Goal: Task Accomplishment & Management: Use online tool/utility

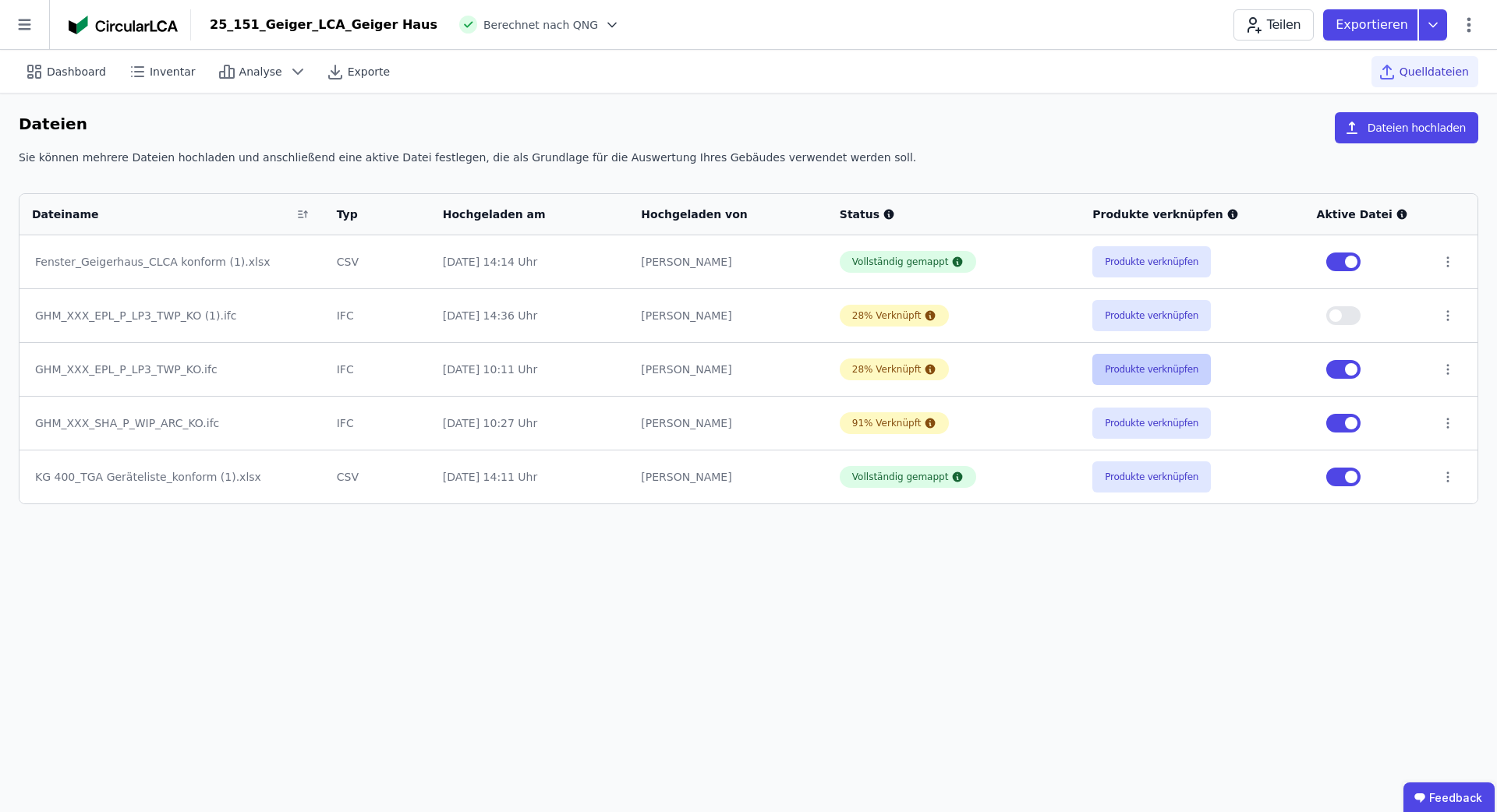
click at [1162, 374] on button "Produkte verknüpfen" at bounding box center [1152, 369] width 118 height 32
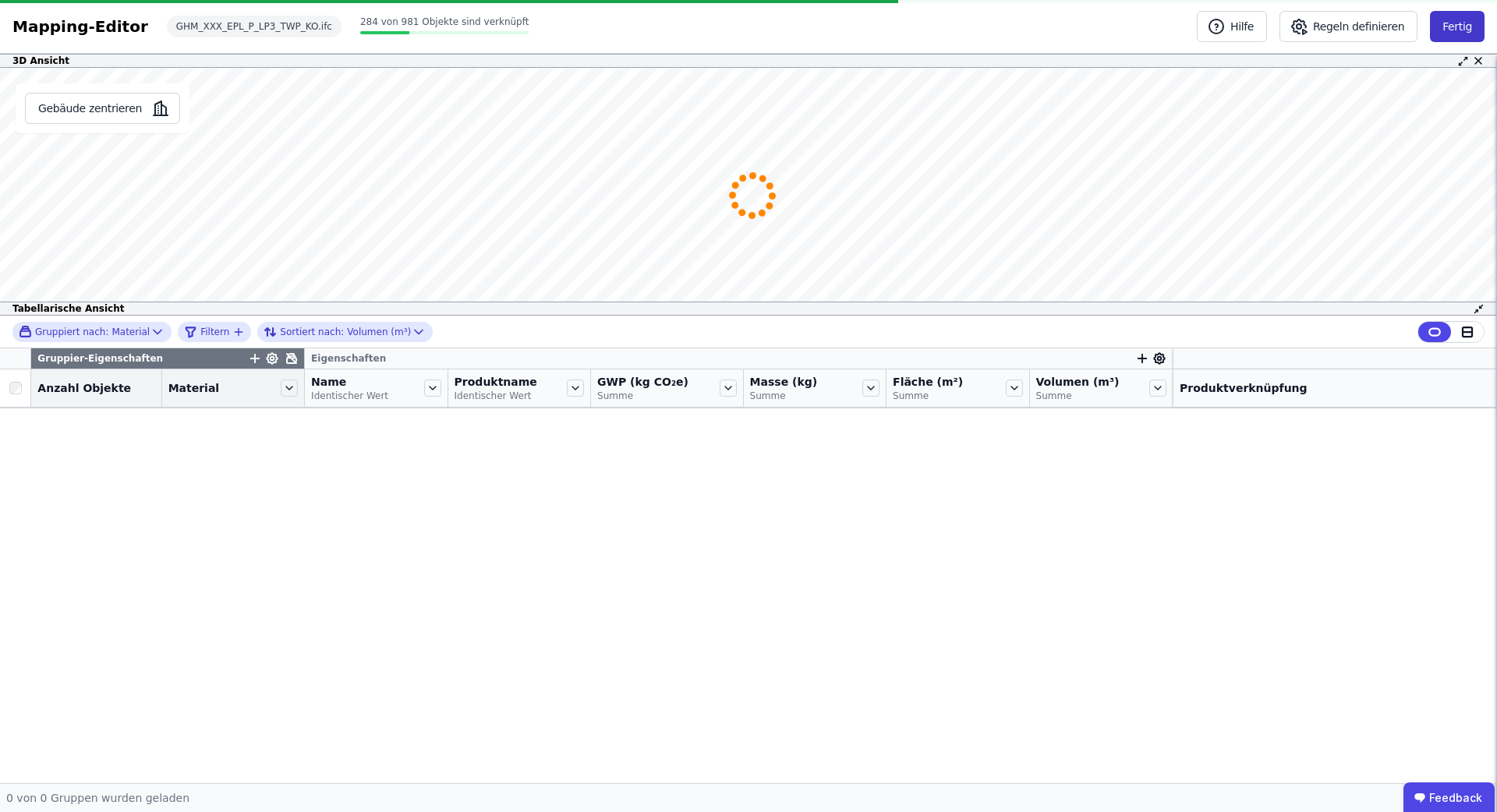
click at [1465, 26] on button "Fertig" at bounding box center [1457, 26] width 54 height 32
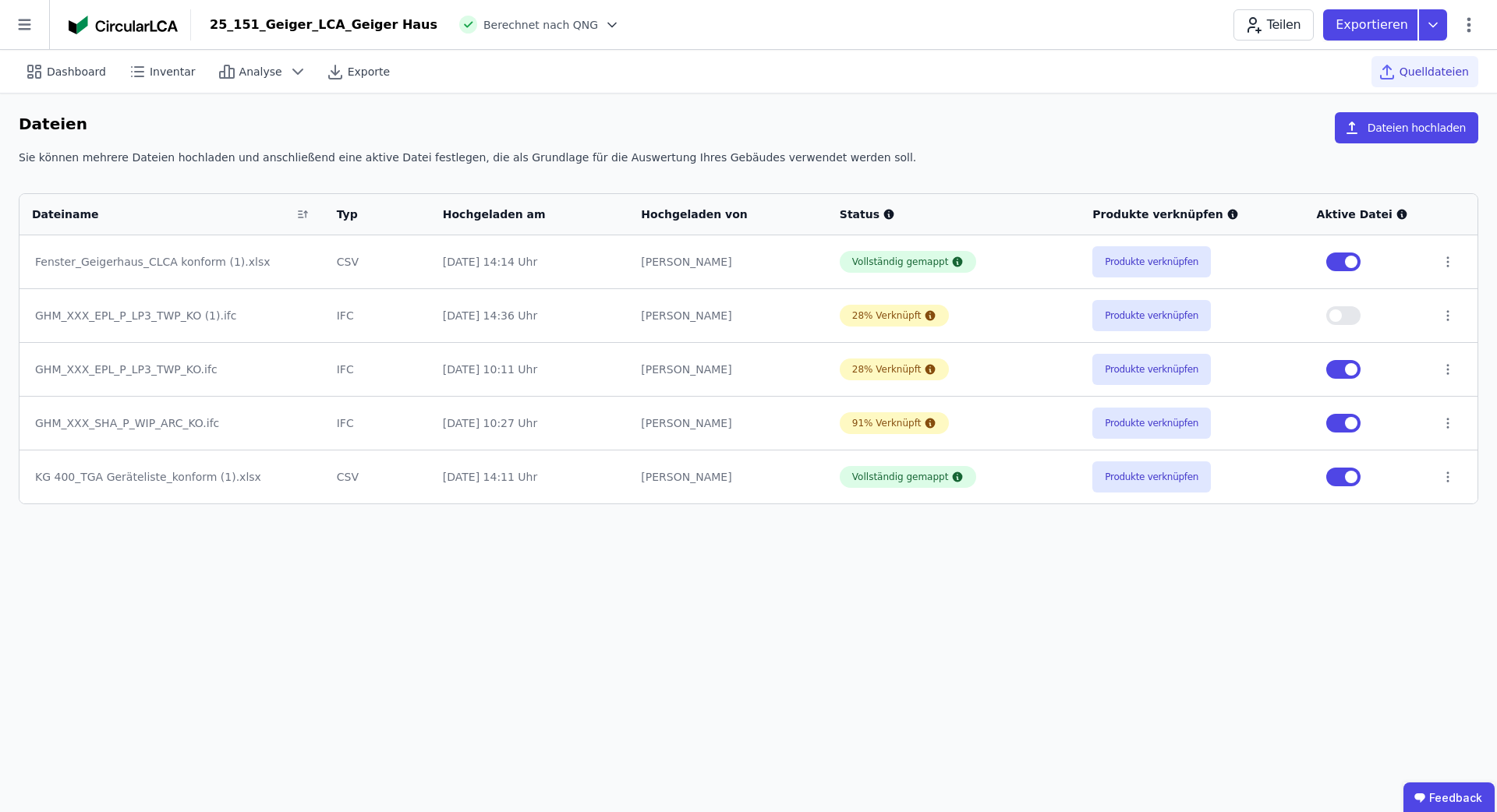
click at [1342, 372] on button "button" at bounding box center [1343, 369] width 34 height 19
click at [1341, 316] on span "button" at bounding box center [1335, 315] width 12 height 12
click at [1184, 311] on button "Produkte verknüpfen" at bounding box center [1152, 316] width 118 height 32
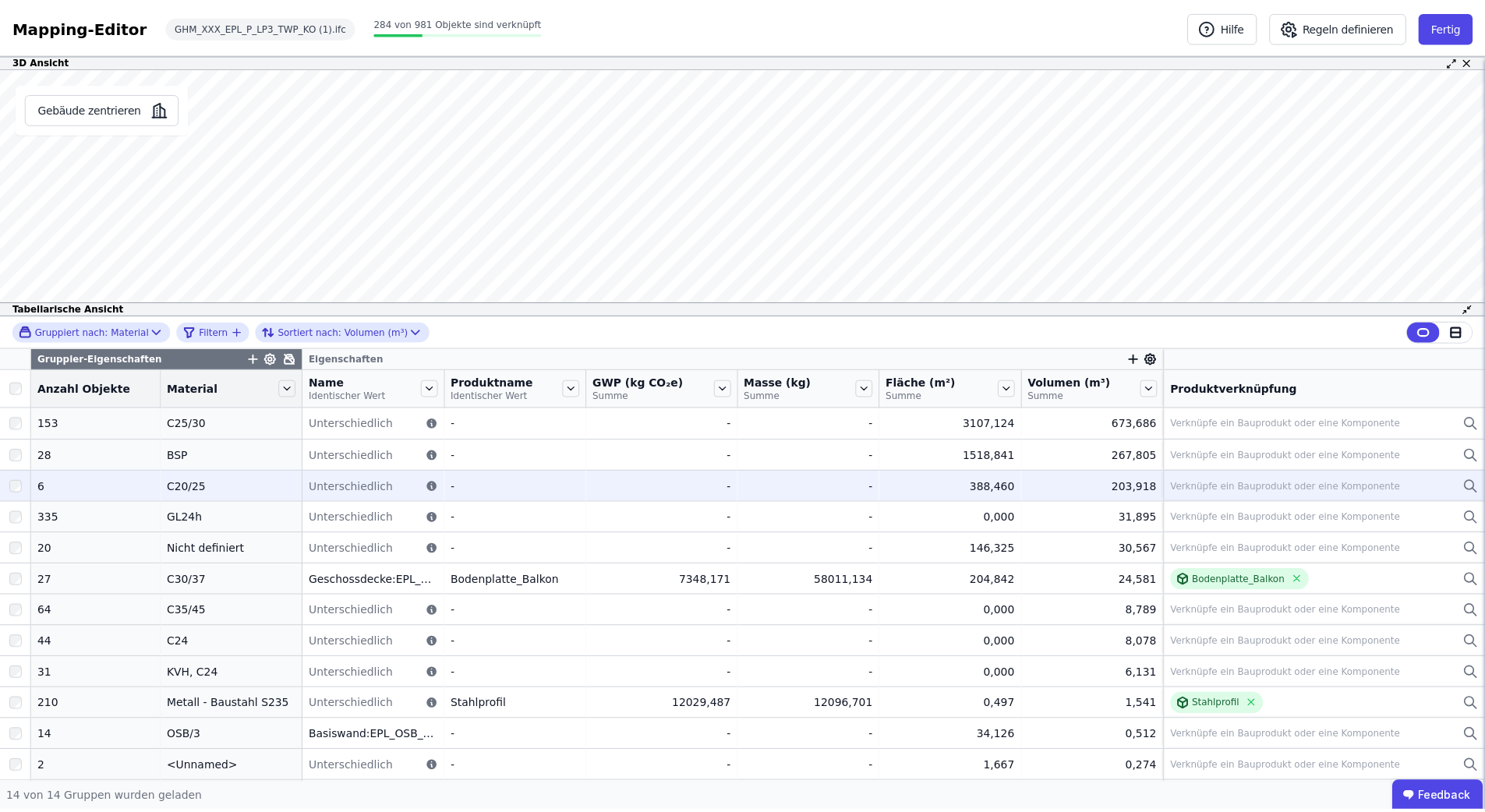
scroll to position [62, 0]
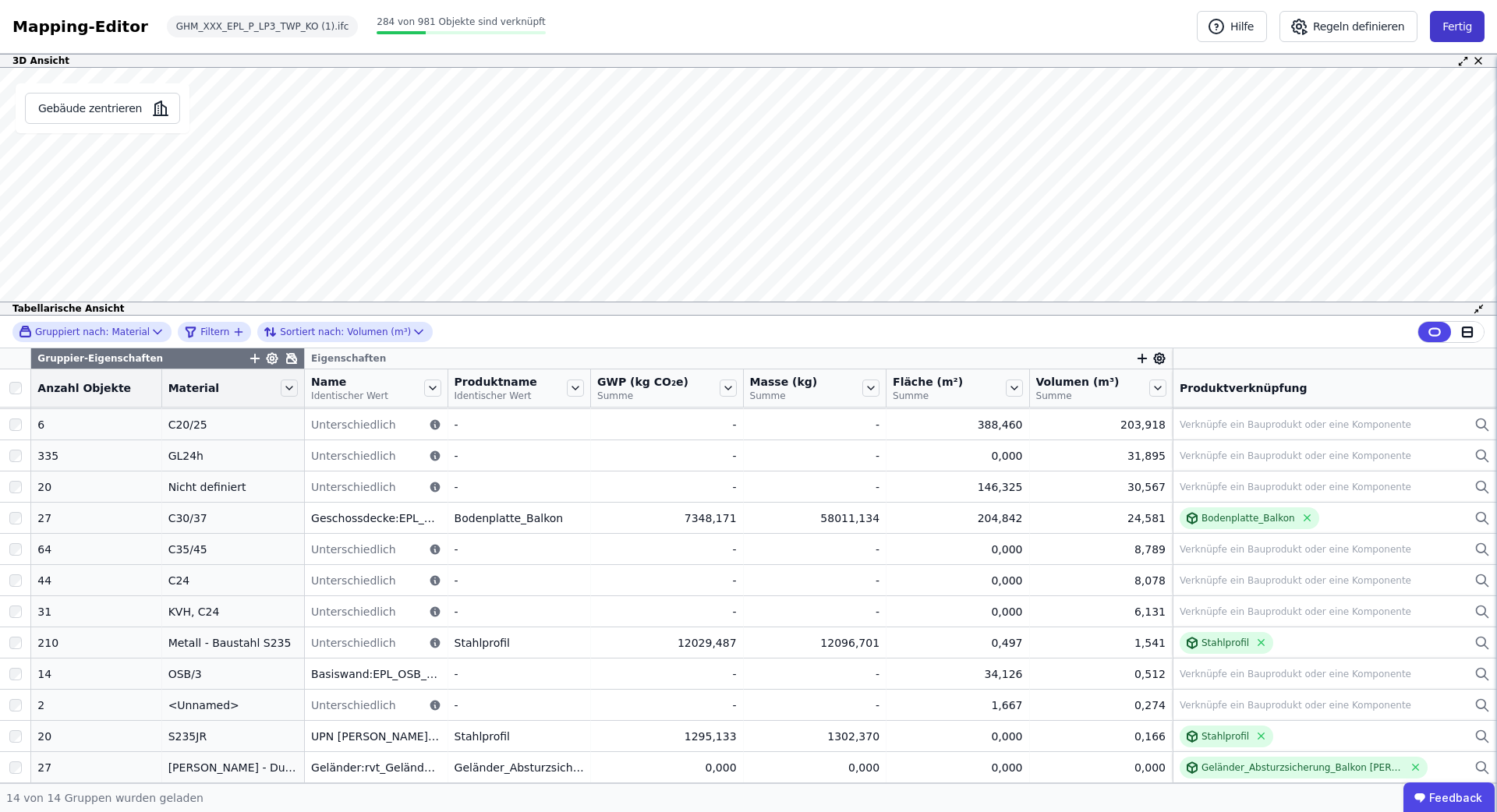
click at [1457, 22] on button "Fertig" at bounding box center [1457, 26] width 54 height 32
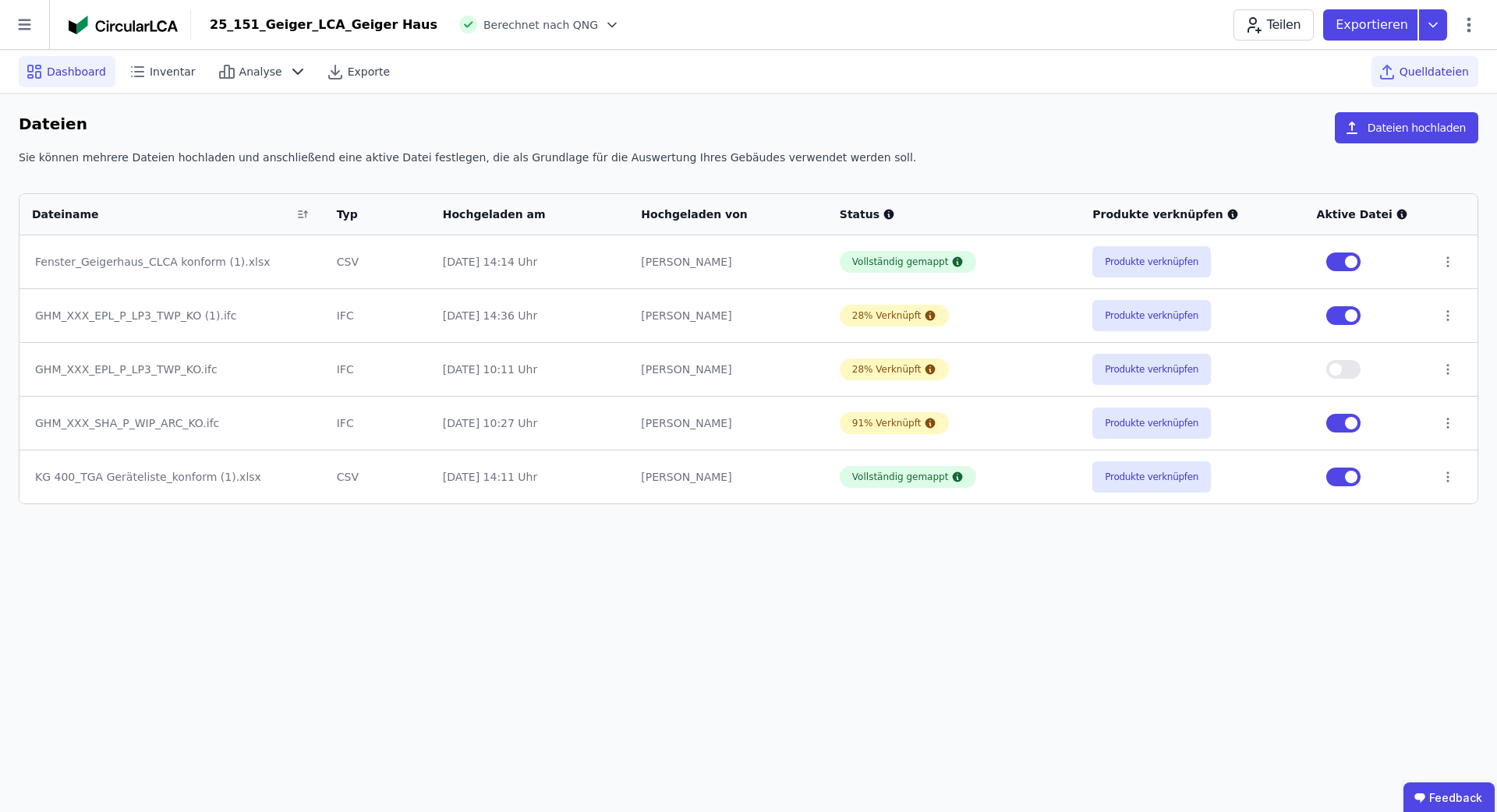
click at [41, 64] on icon at bounding box center [34, 71] width 19 height 19
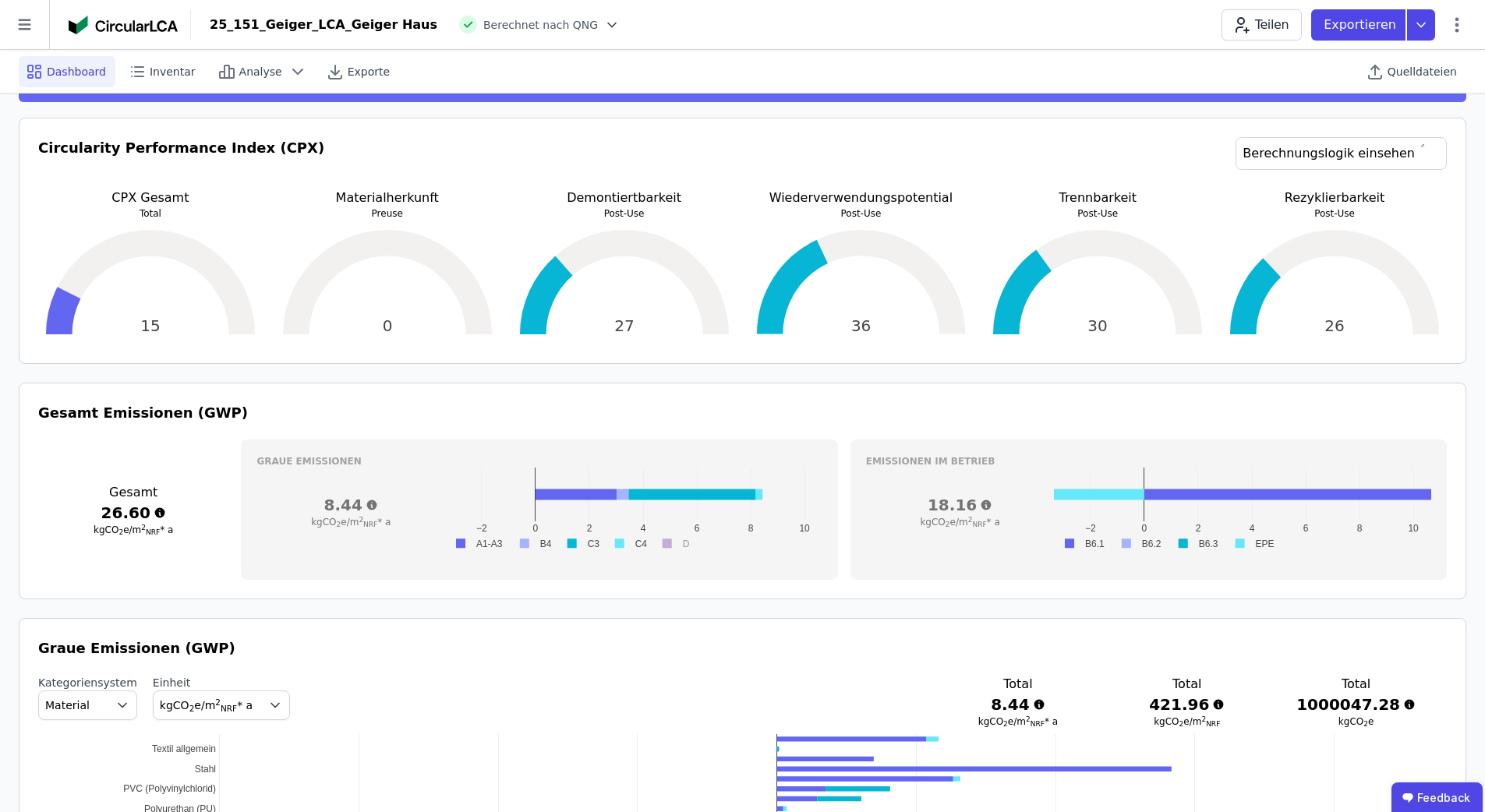
scroll to position [306, 0]
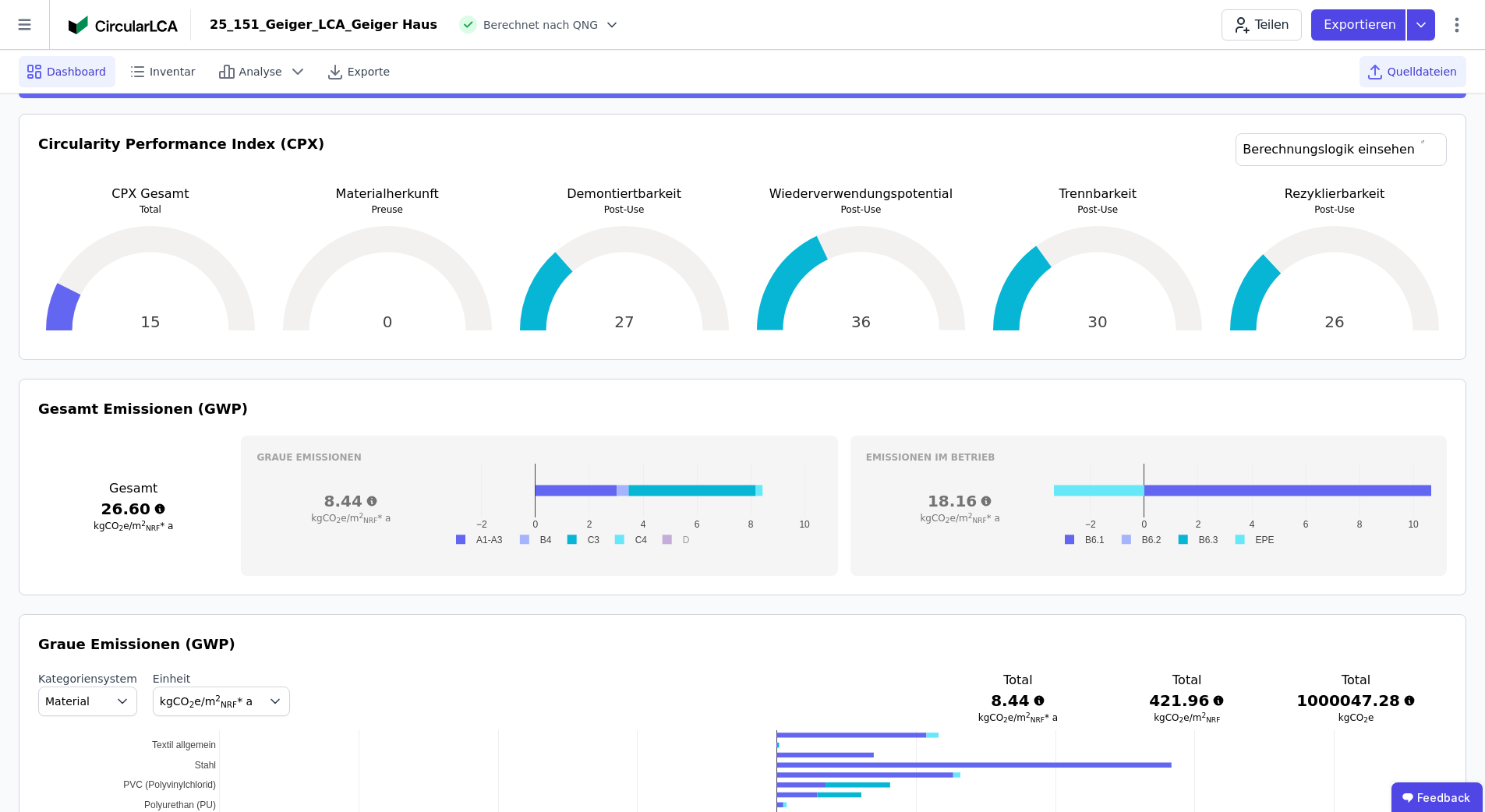
click at [1409, 73] on span "Quelldateien" at bounding box center [1423, 71] width 70 height 15
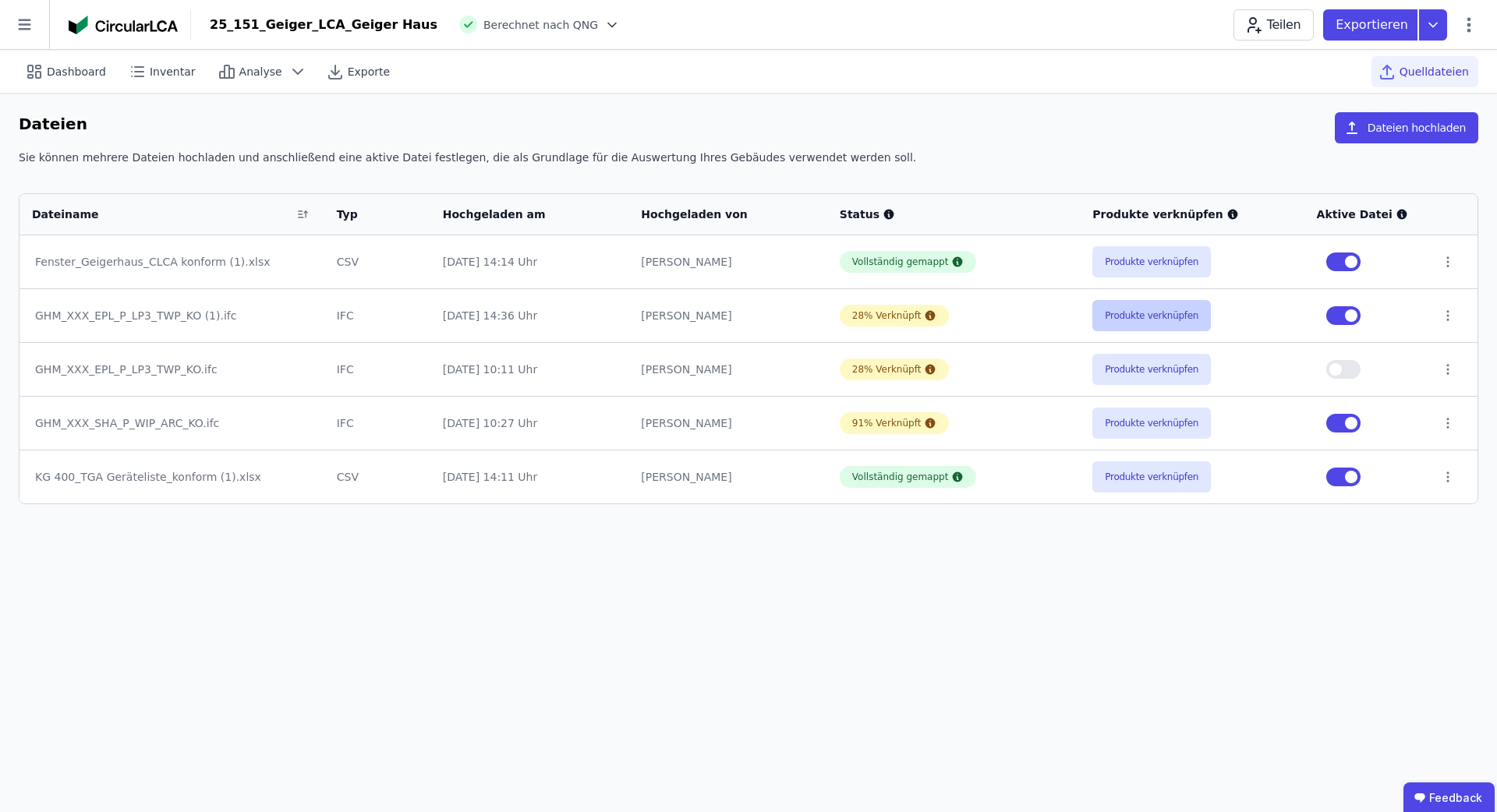
click at [1162, 315] on button "Produkte verknüpfen" at bounding box center [1152, 316] width 118 height 32
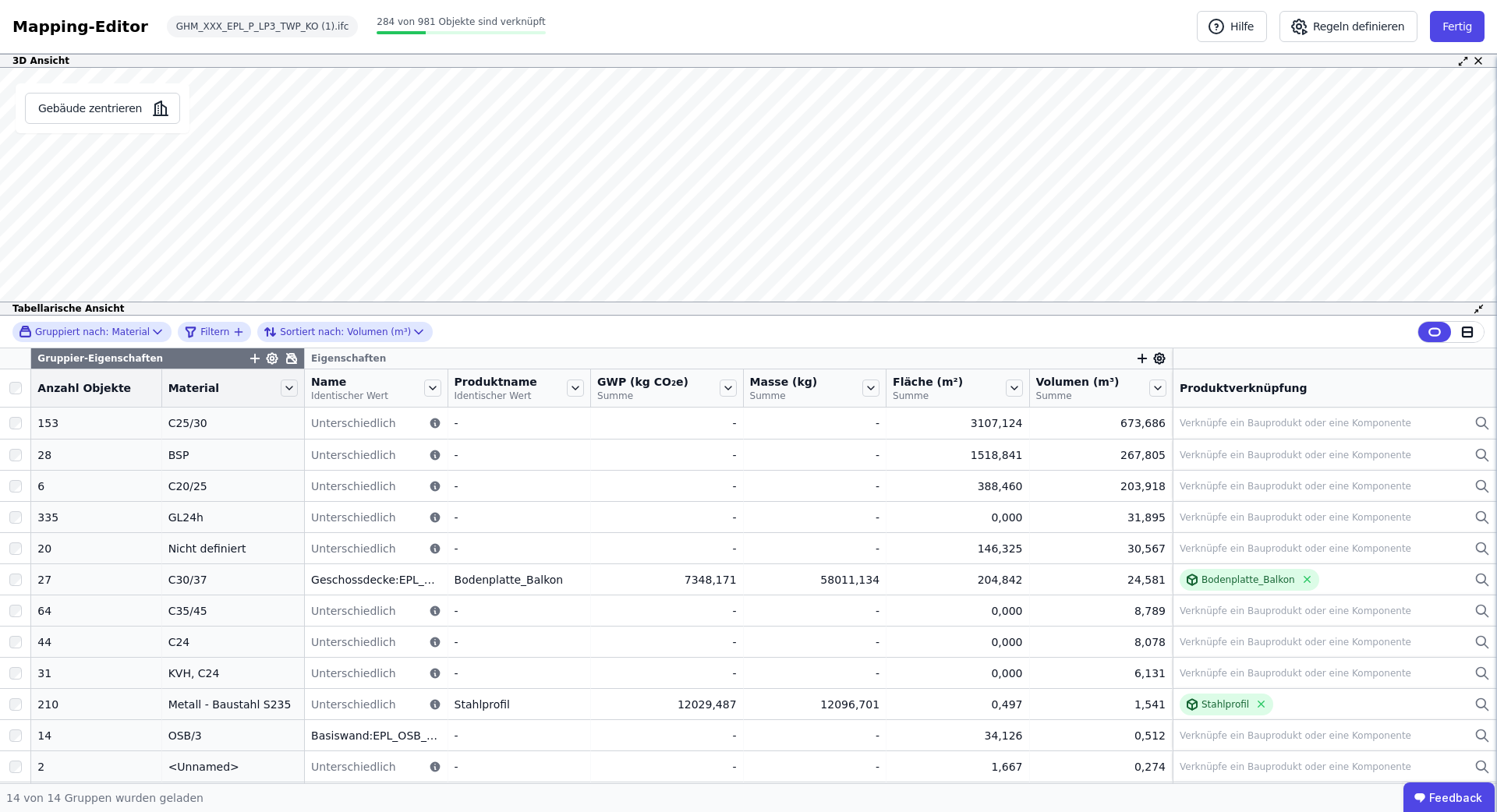
click at [1478, 308] on icon at bounding box center [1478, 308] width 11 height 11
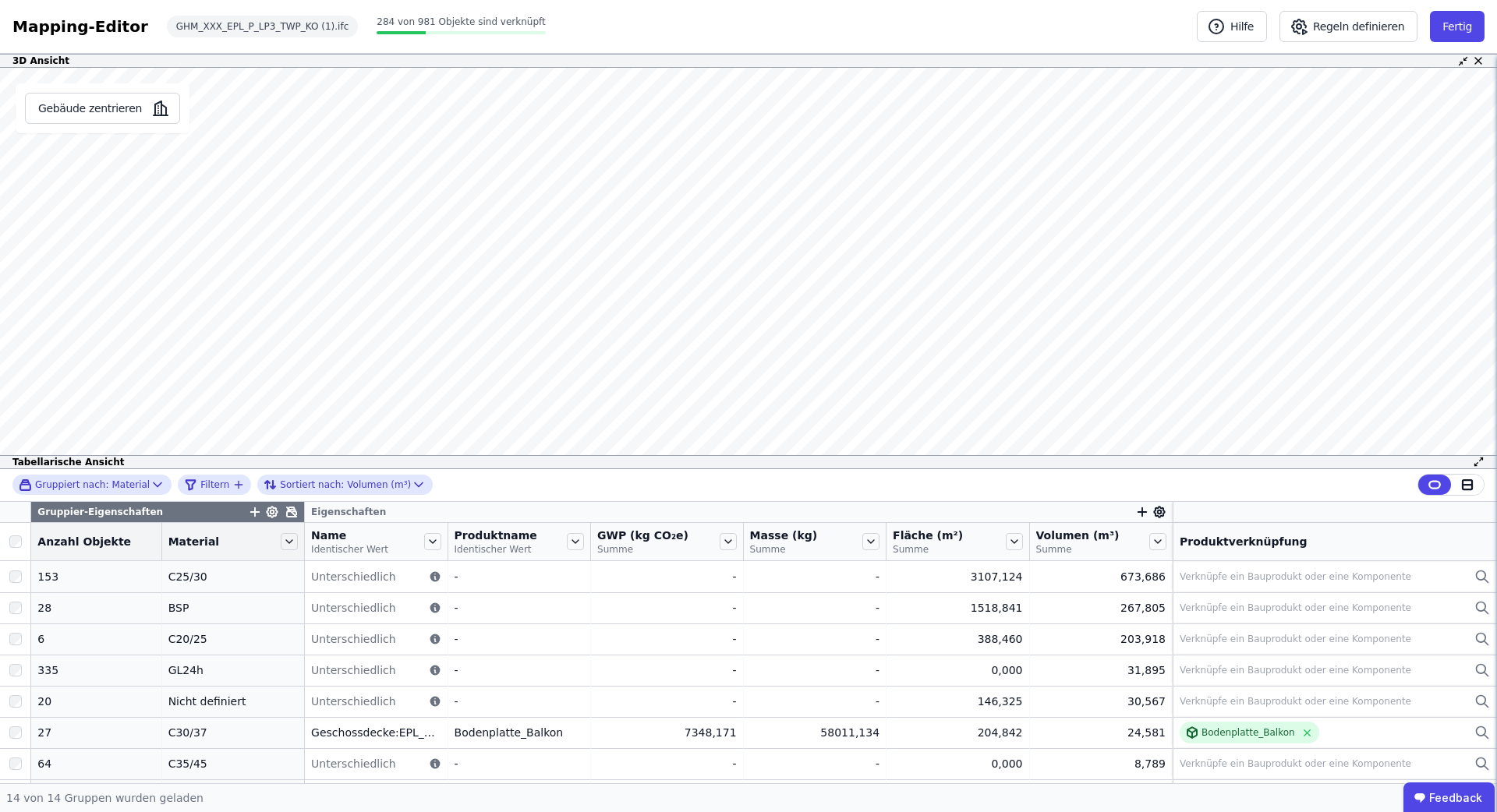
click at [1477, 462] on icon at bounding box center [1478, 461] width 11 height 11
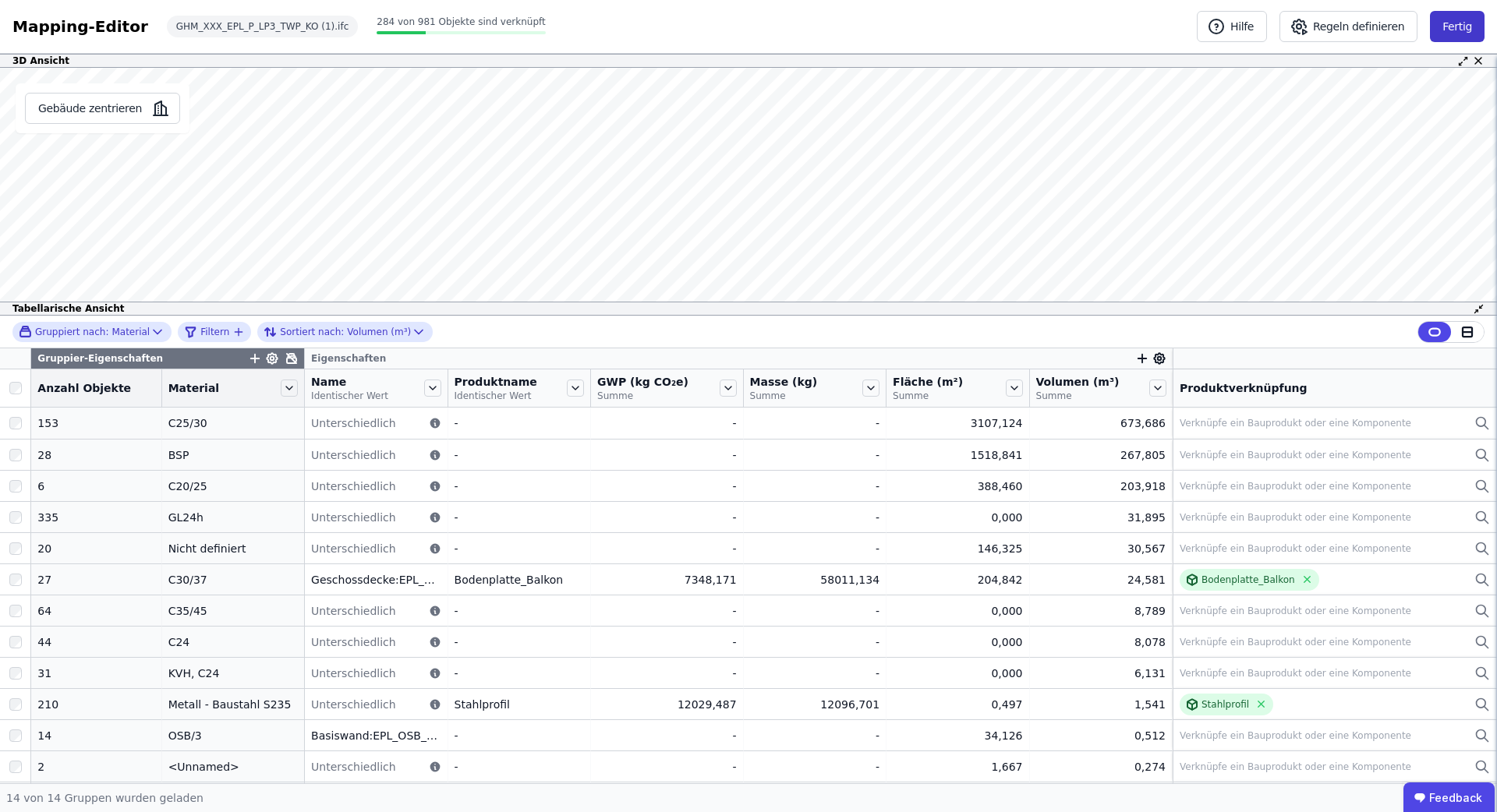
click at [1442, 40] on button "Fertig" at bounding box center [1457, 26] width 54 height 32
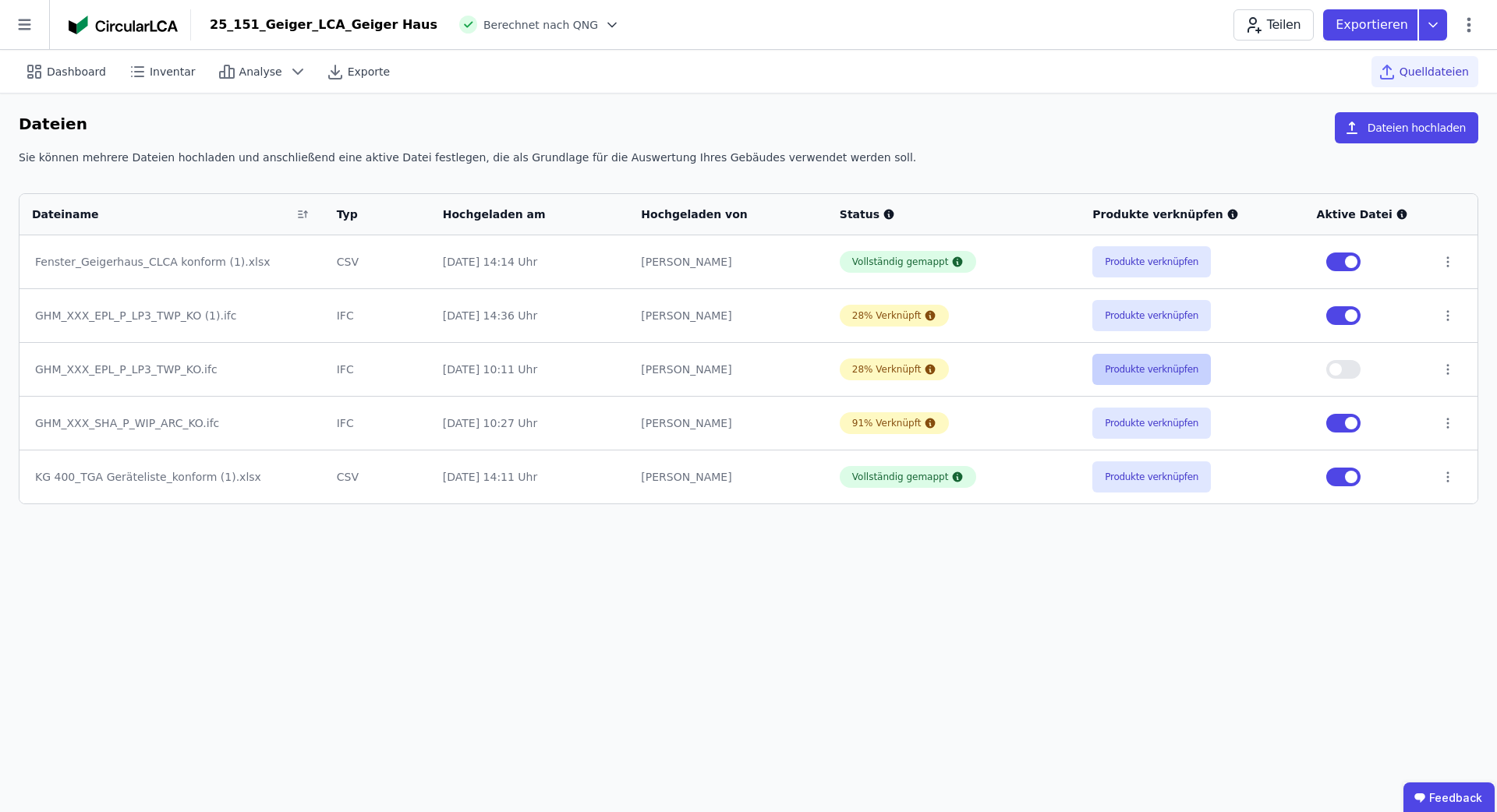
click at [1171, 371] on button "Produkte verknüpfen" at bounding box center [1152, 369] width 118 height 32
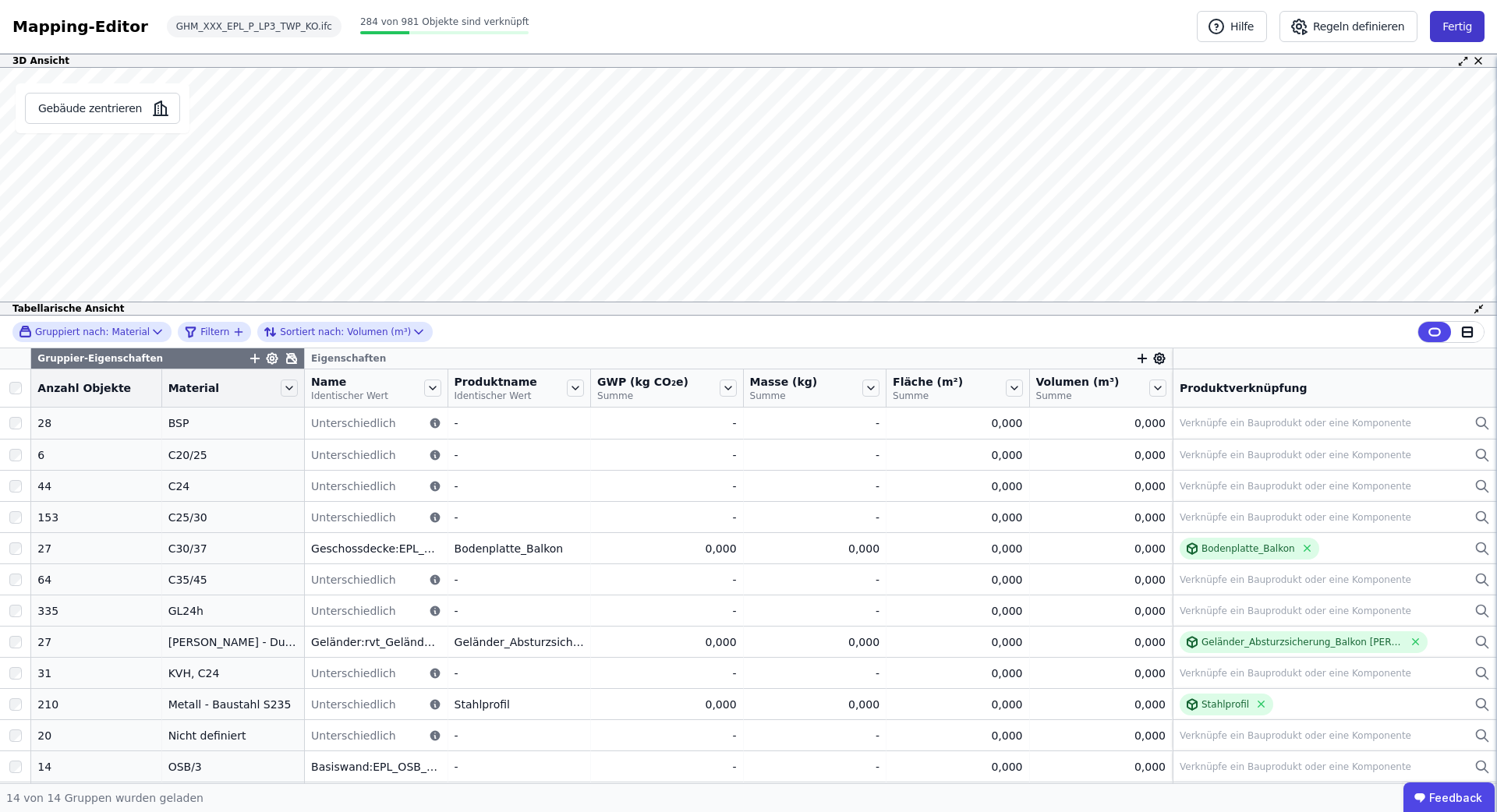
click at [1452, 21] on button "Fertig" at bounding box center [1457, 26] width 54 height 32
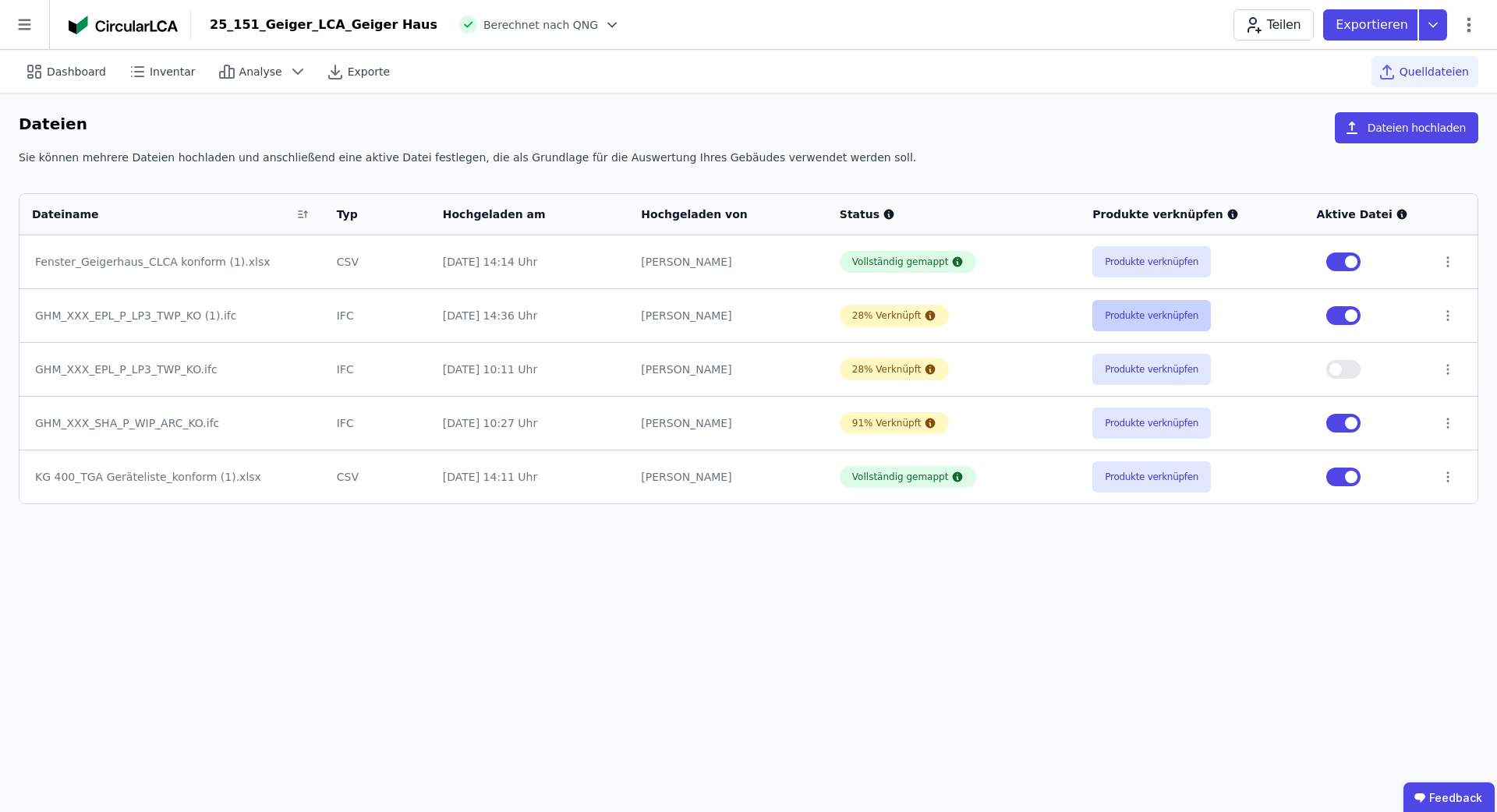
click at [1152, 322] on button "Produkte verknüpfen" at bounding box center [1152, 316] width 118 height 32
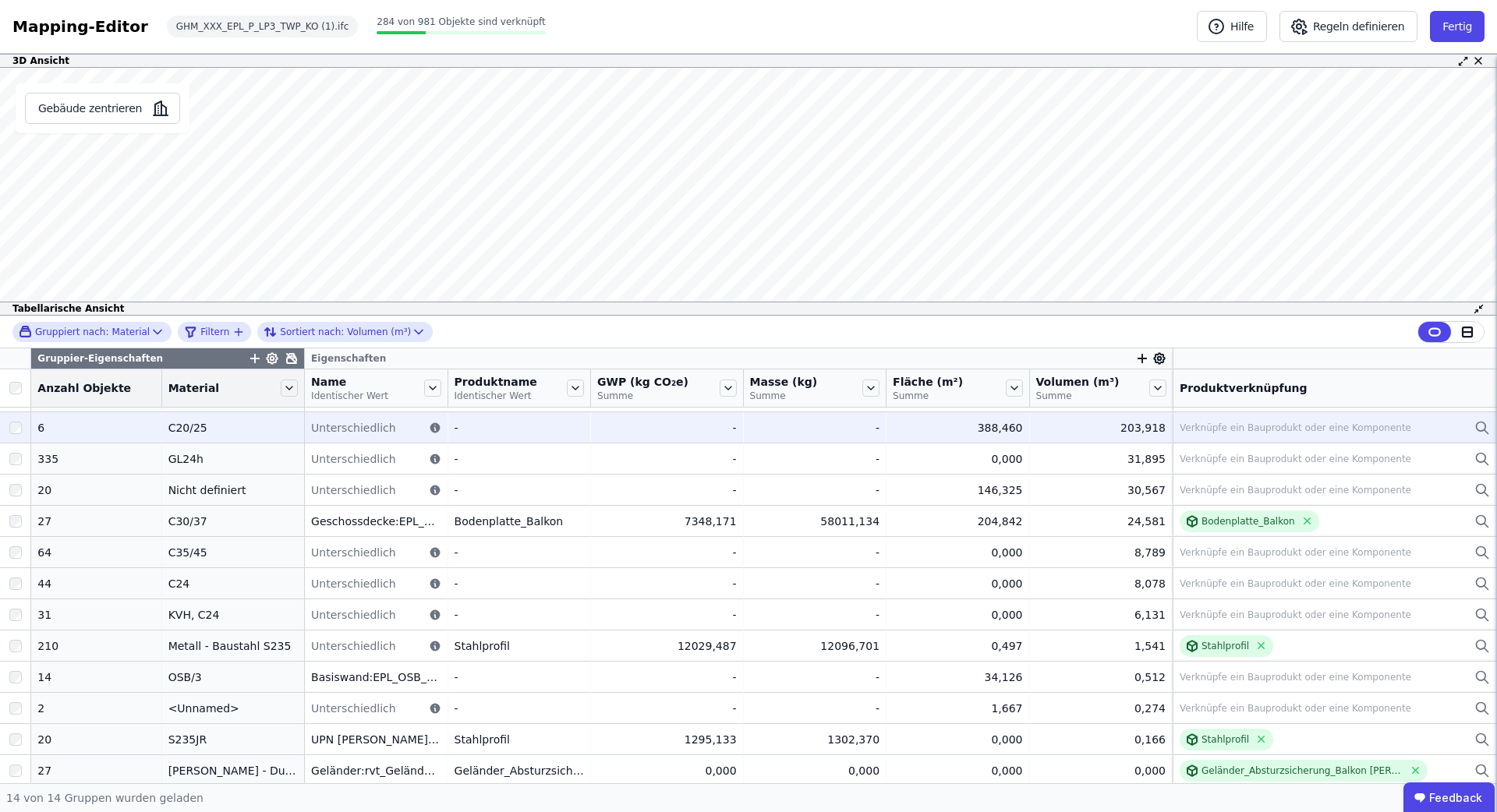
scroll to position [62, 0]
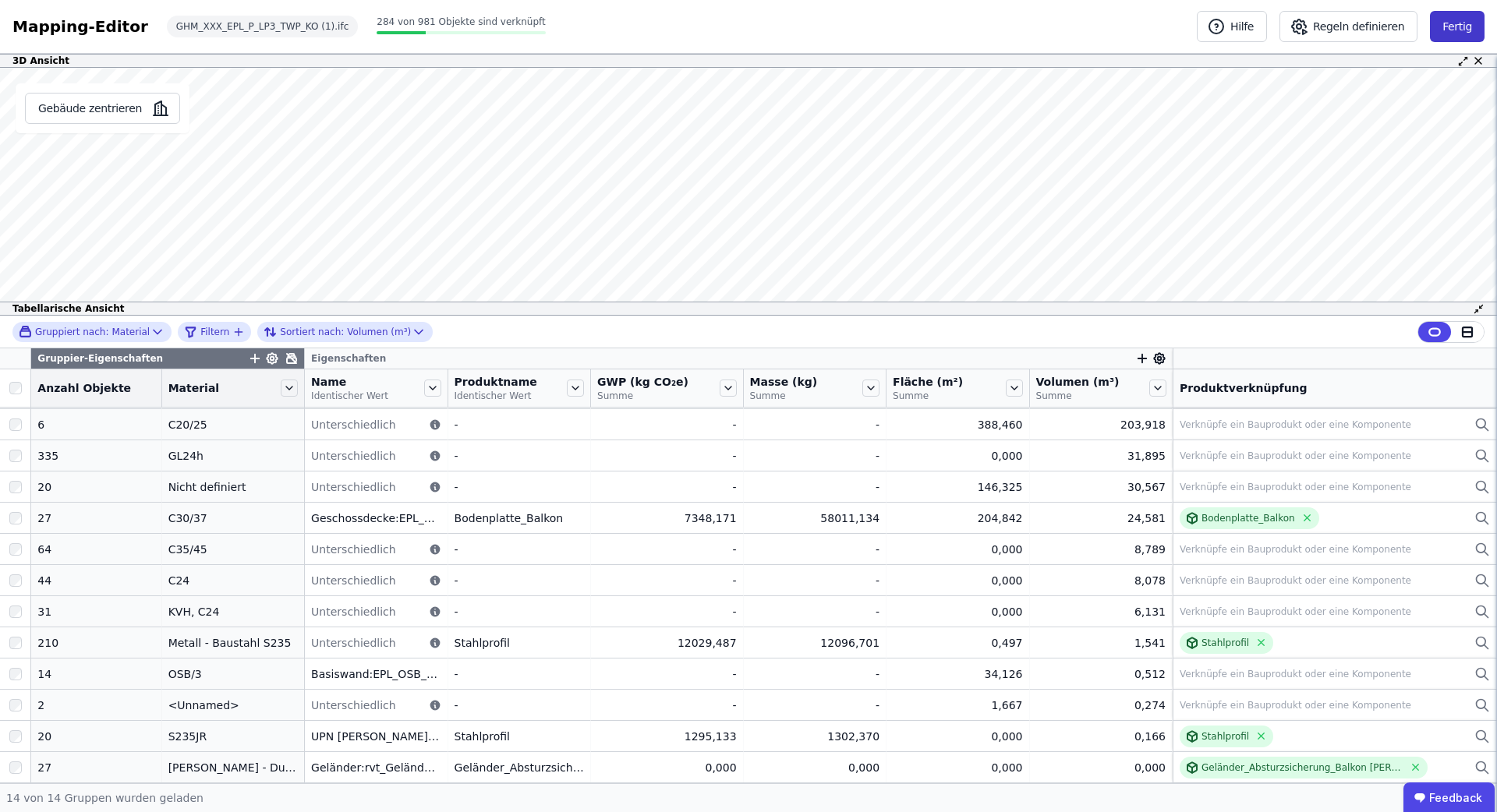
click at [1451, 31] on button "Fertig" at bounding box center [1457, 26] width 54 height 32
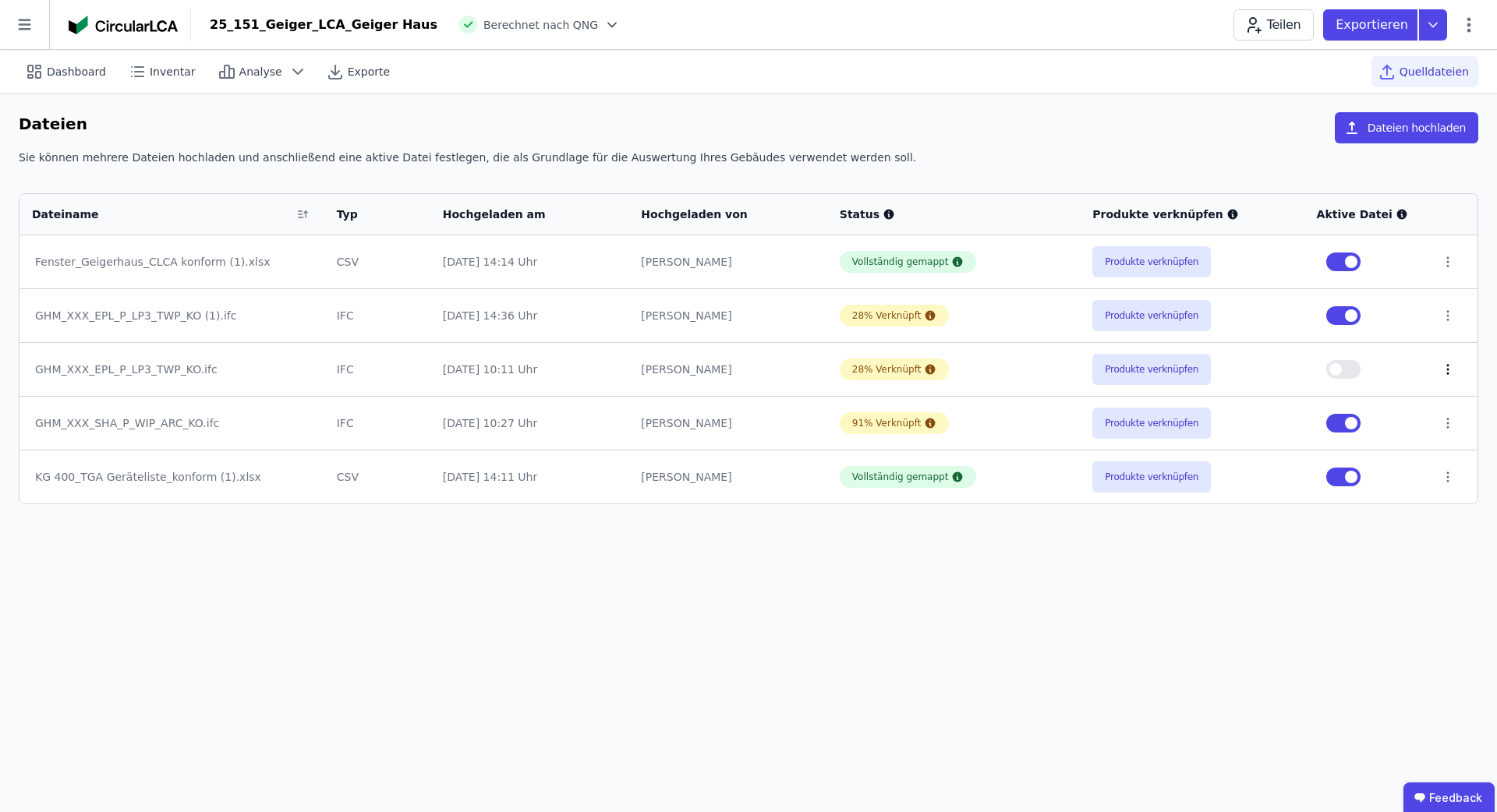
click at [1452, 368] on icon at bounding box center [1448, 369] width 14 height 14
click at [1353, 367] on div "Löschen" at bounding box center [1367, 366] width 156 height 25
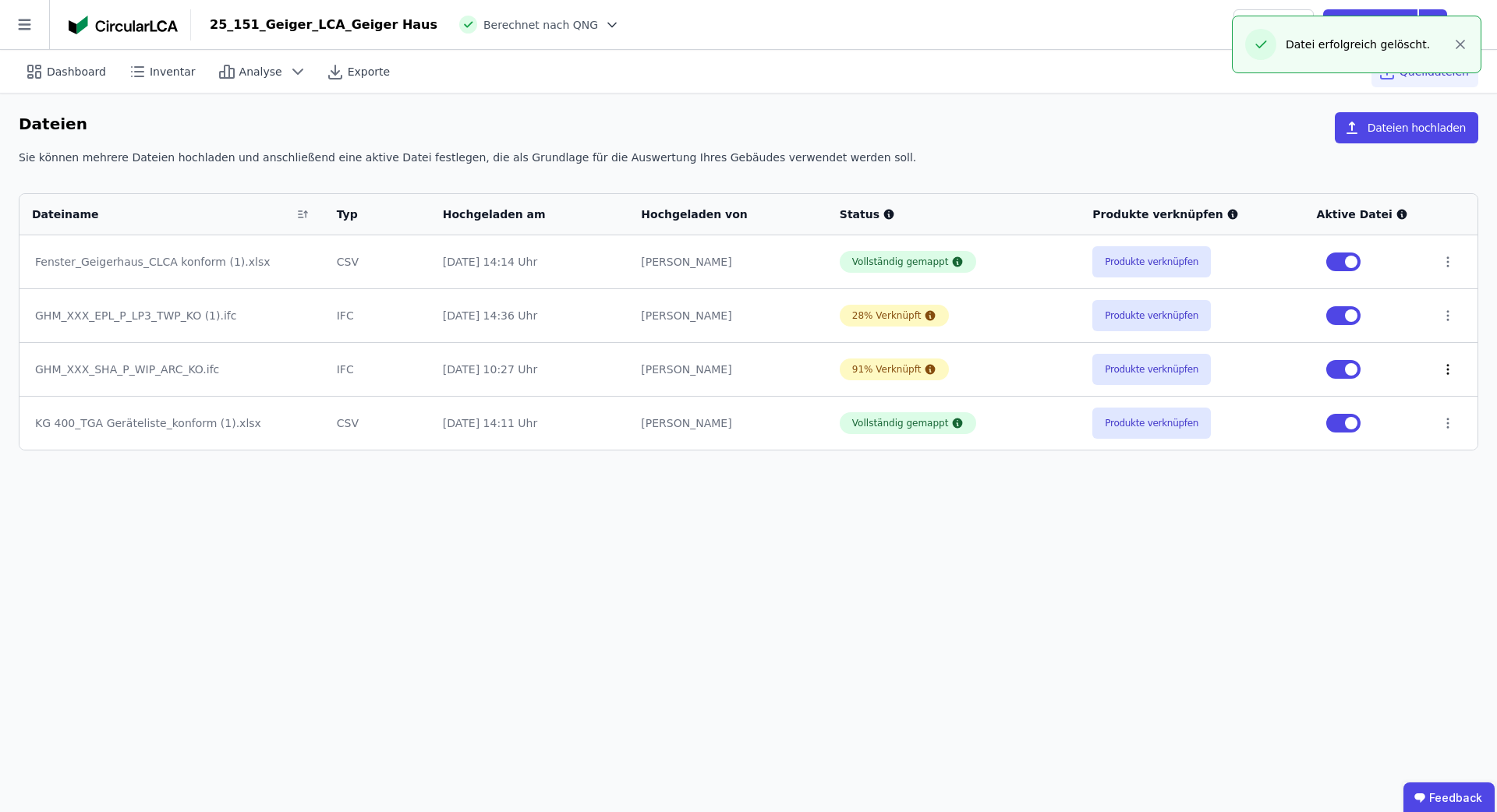
click at [1443, 372] on icon at bounding box center [1448, 369] width 14 height 14
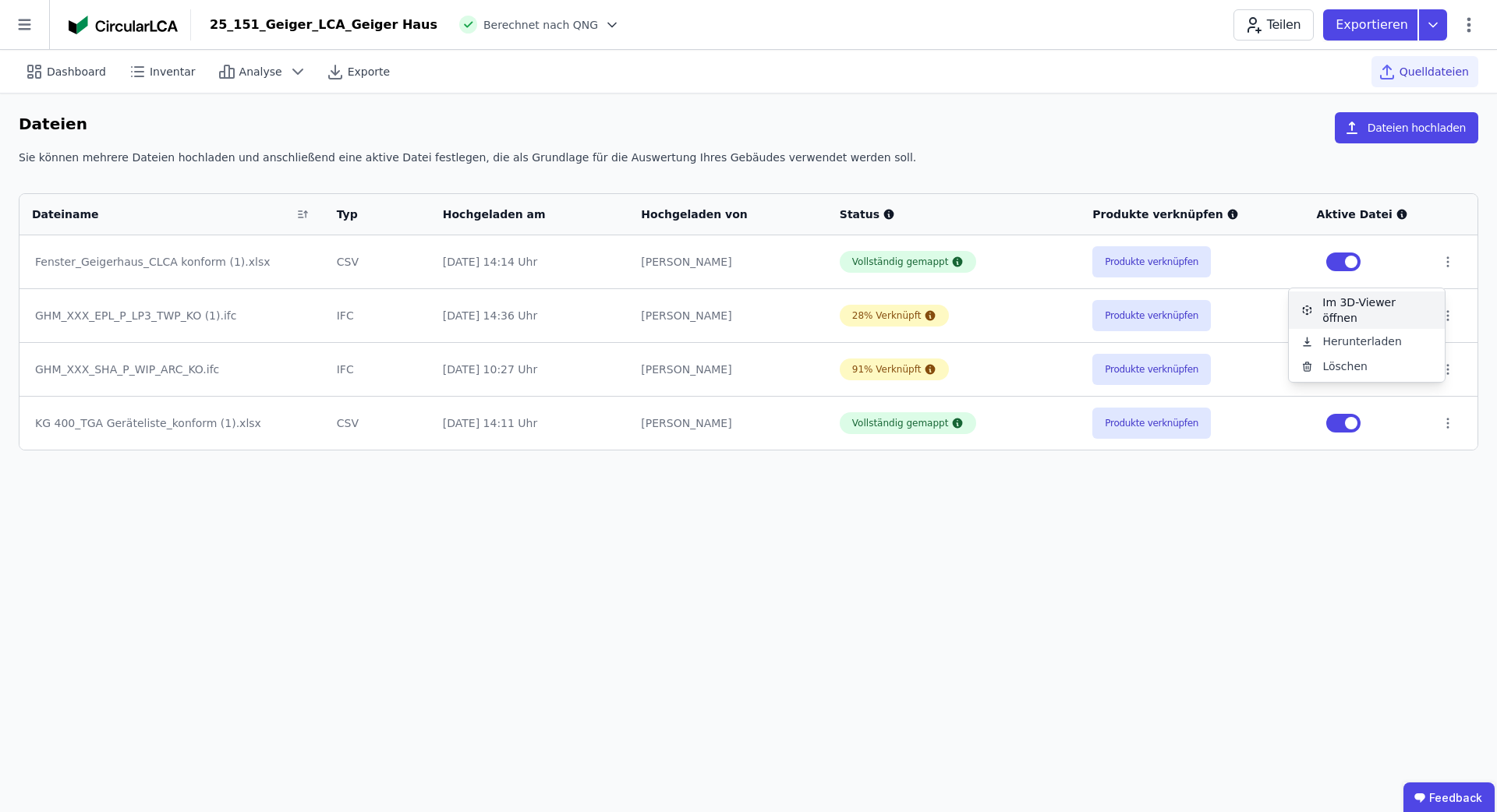
click at [1395, 324] on div "Im 3D-Viewer öffnen" at bounding box center [1367, 310] width 156 height 37
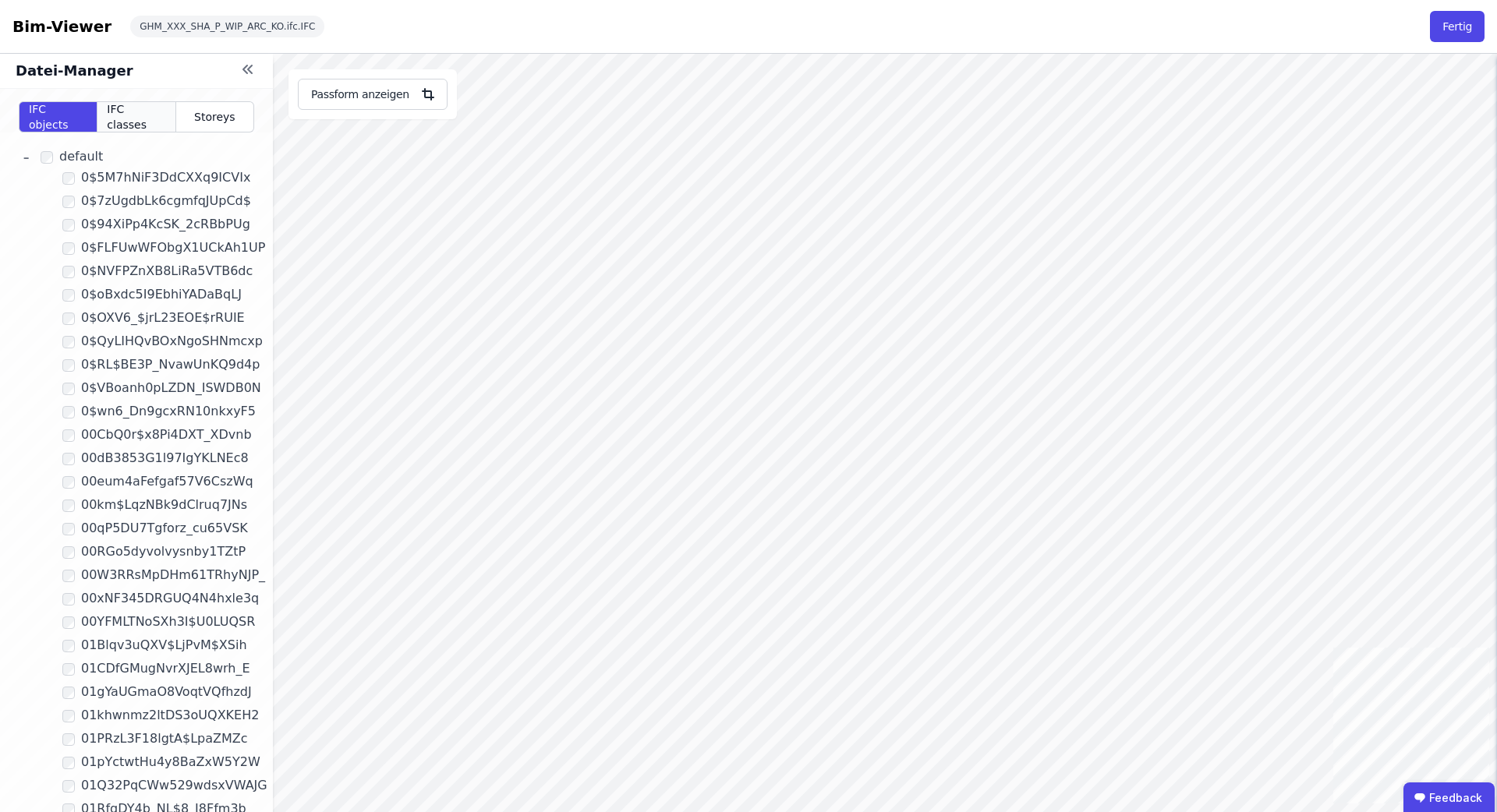
click at [138, 108] on span "IFC classes" at bounding box center [136, 117] width 58 height 32
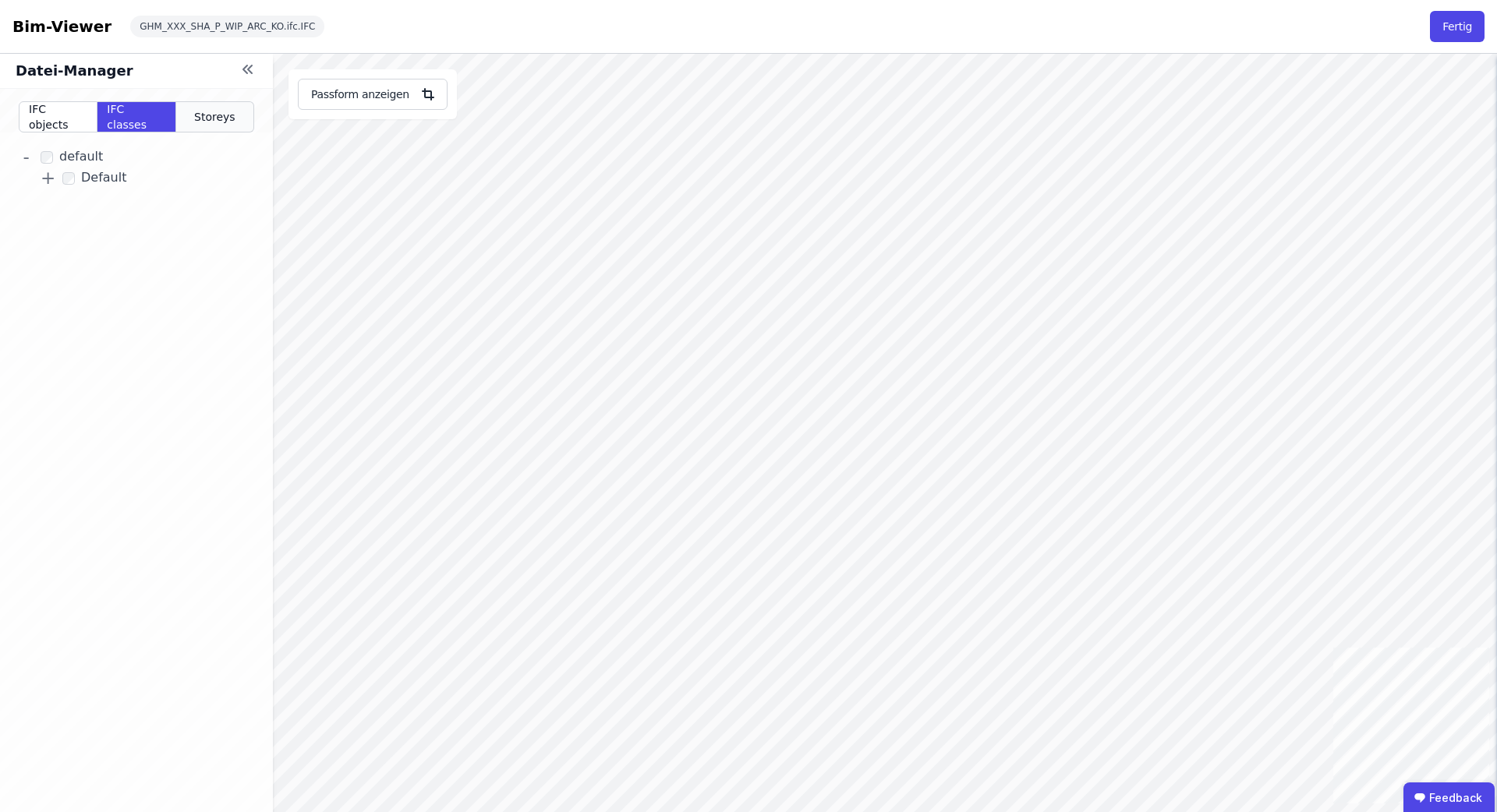
click at [207, 121] on span "Storeys" at bounding box center [215, 117] width 41 height 15
click at [99, 121] on div "IFC classes" at bounding box center [136, 117] width 78 height 32
click at [63, 132] on div "IFC objects" at bounding box center [58, 117] width 79 height 32
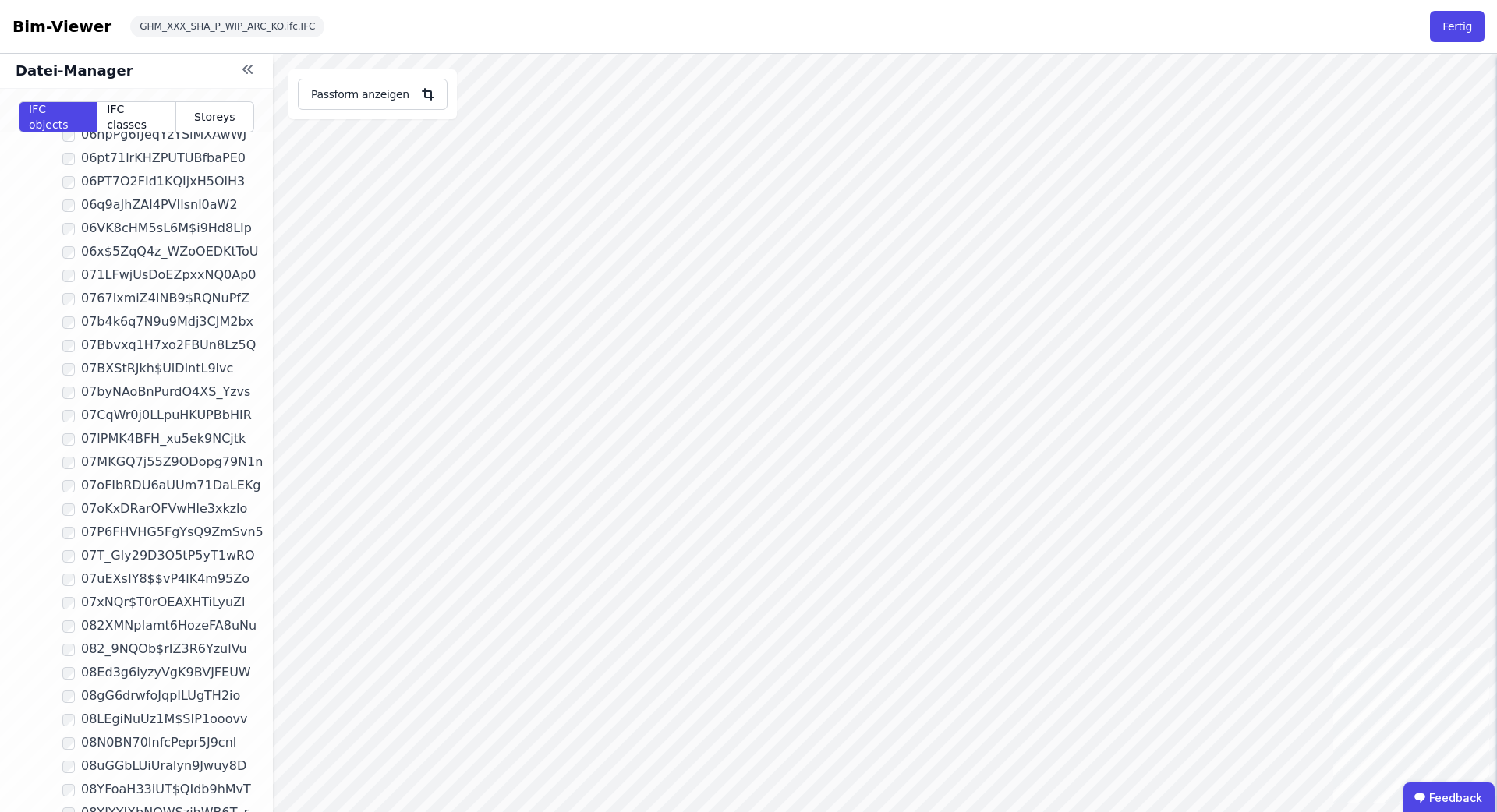
scroll to position [3173, 0]
click at [256, 73] on icon at bounding box center [248, 69] width 19 height 19
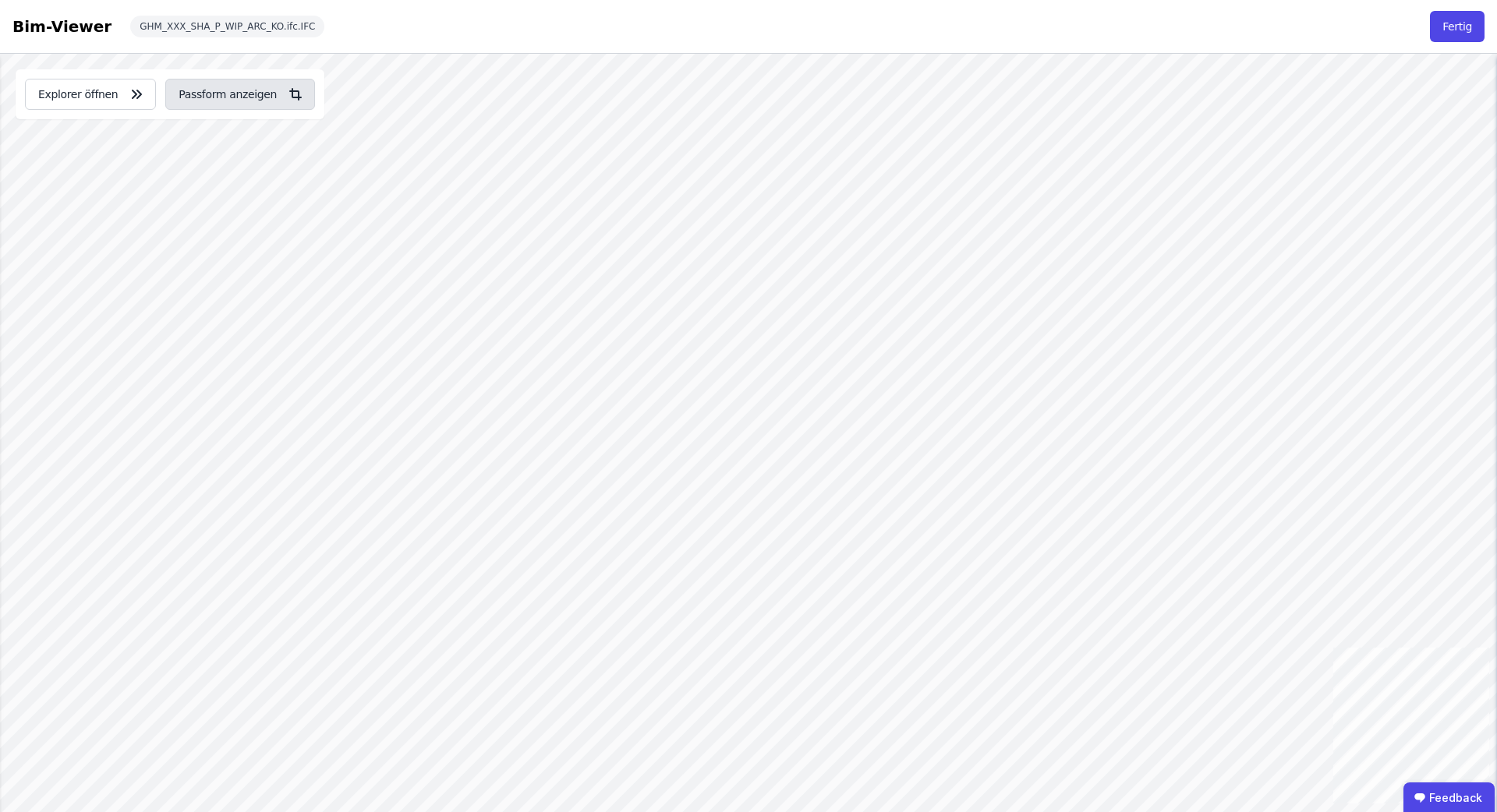
click at [222, 92] on button "Passform anzeigen" at bounding box center [240, 94] width 150 height 32
click at [96, 95] on button "Explorer öffnen" at bounding box center [91, 94] width 131 height 32
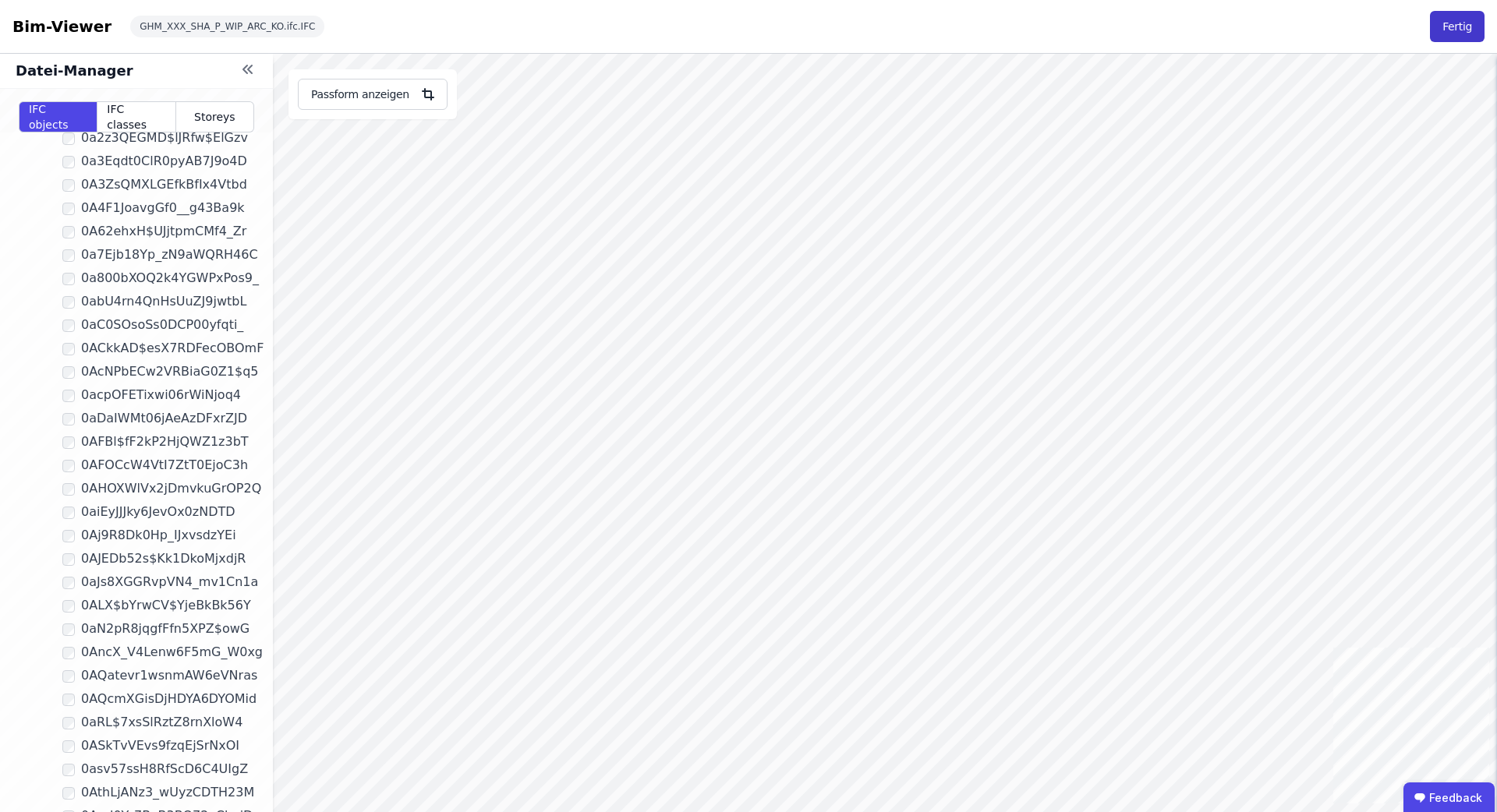
click at [1438, 32] on button "Fertig" at bounding box center [1457, 26] width 54 height 32
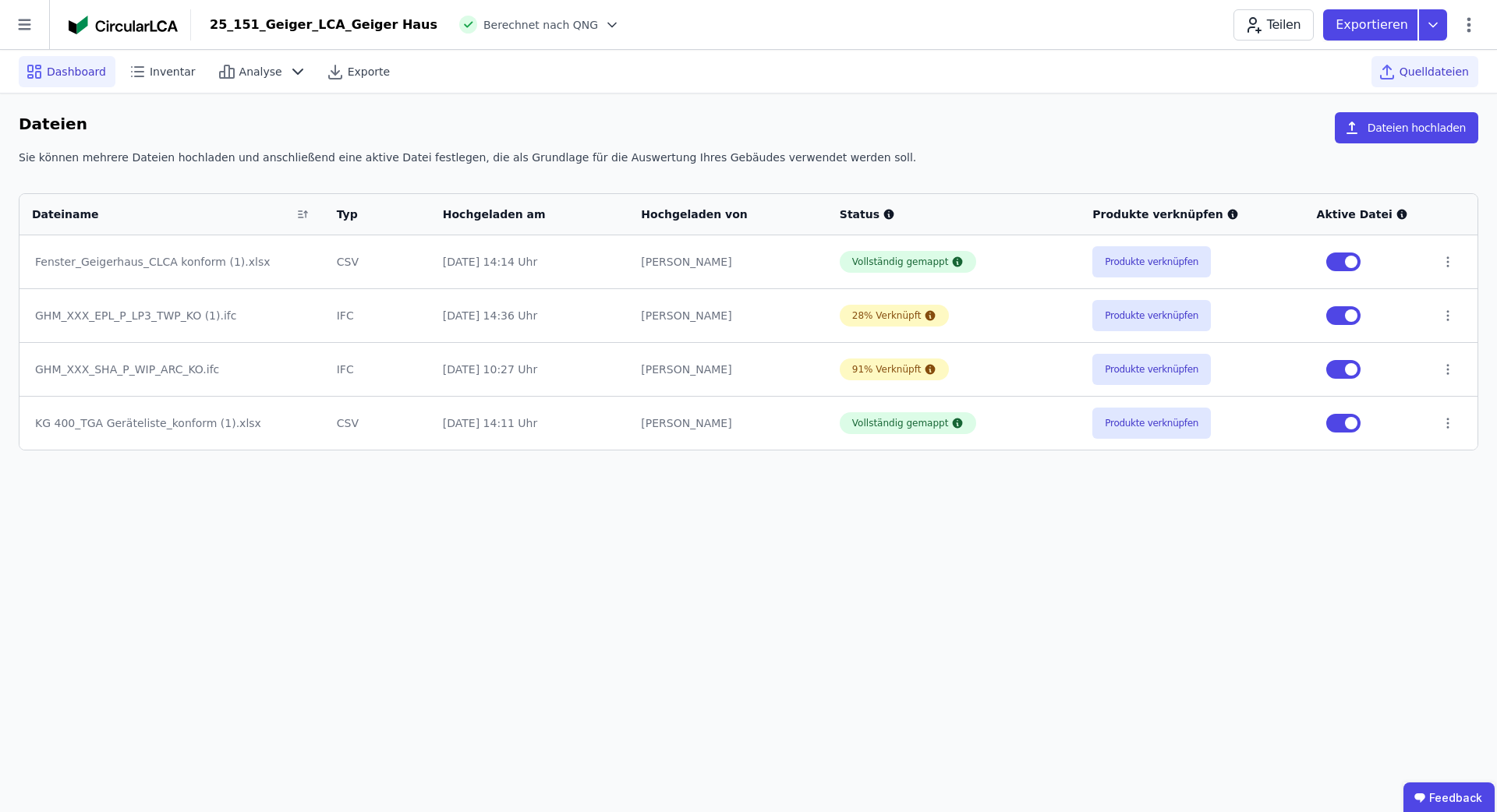
click at [66, 66] on span "Dashboard" at bounding box center [76, 71] width 59 height 15
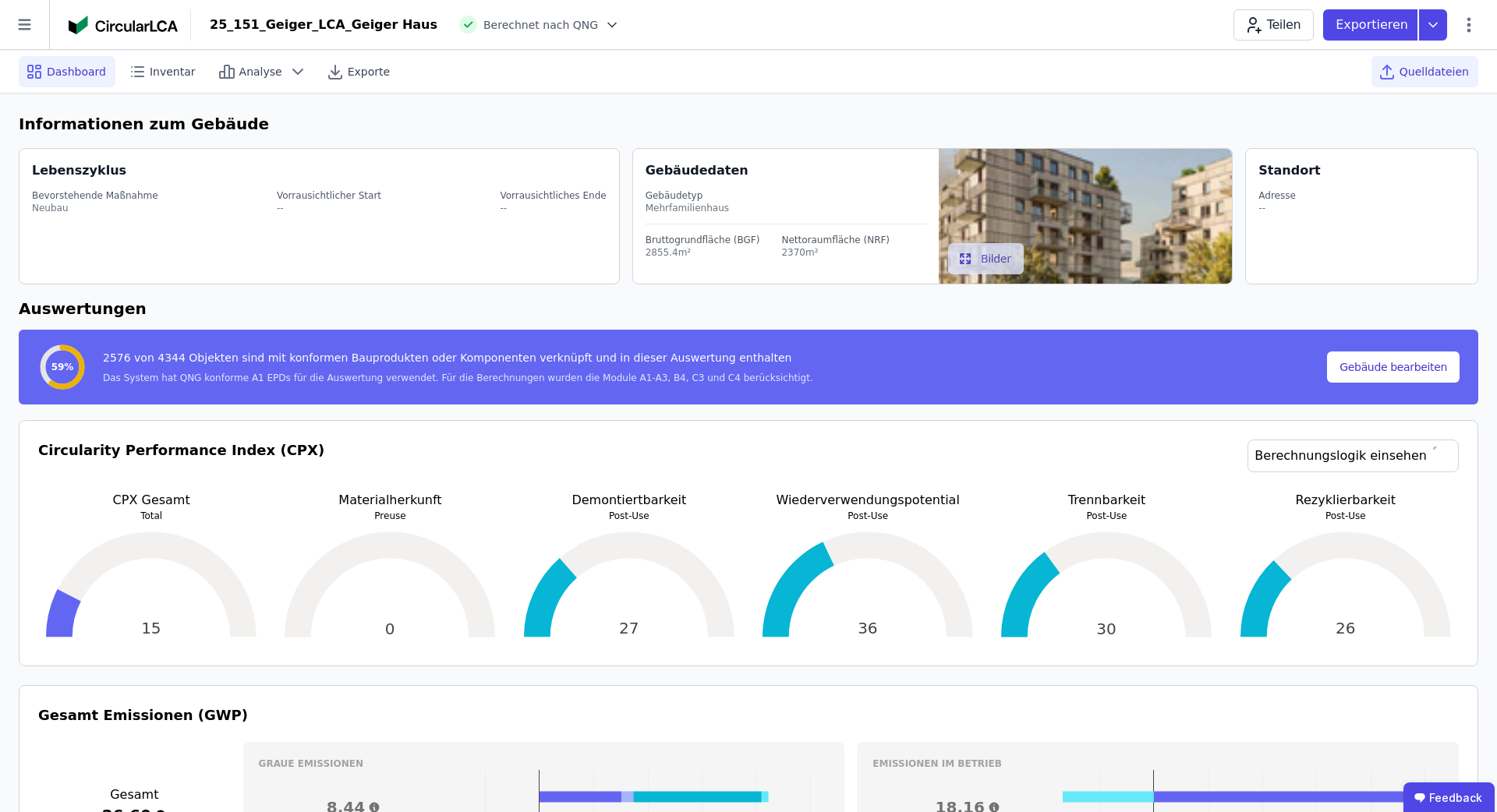
click at [1405, 76] on span "Quelldateien" at bounding box center [1435, 71] width 70 height 15
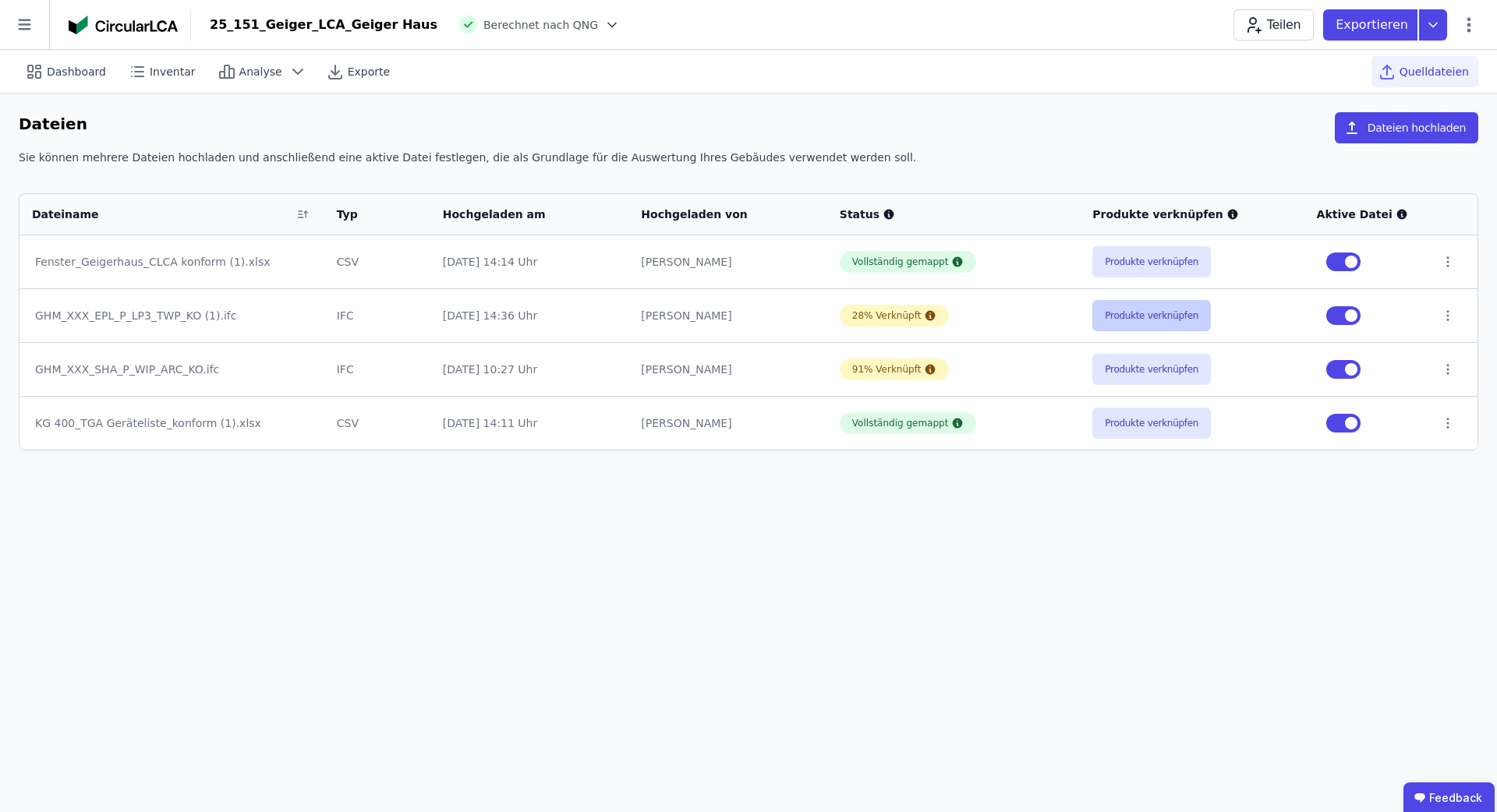
click at [1163, 321] on button "Produkte verknüpfen" at bounding box center [1152, 316] width 118 height 32
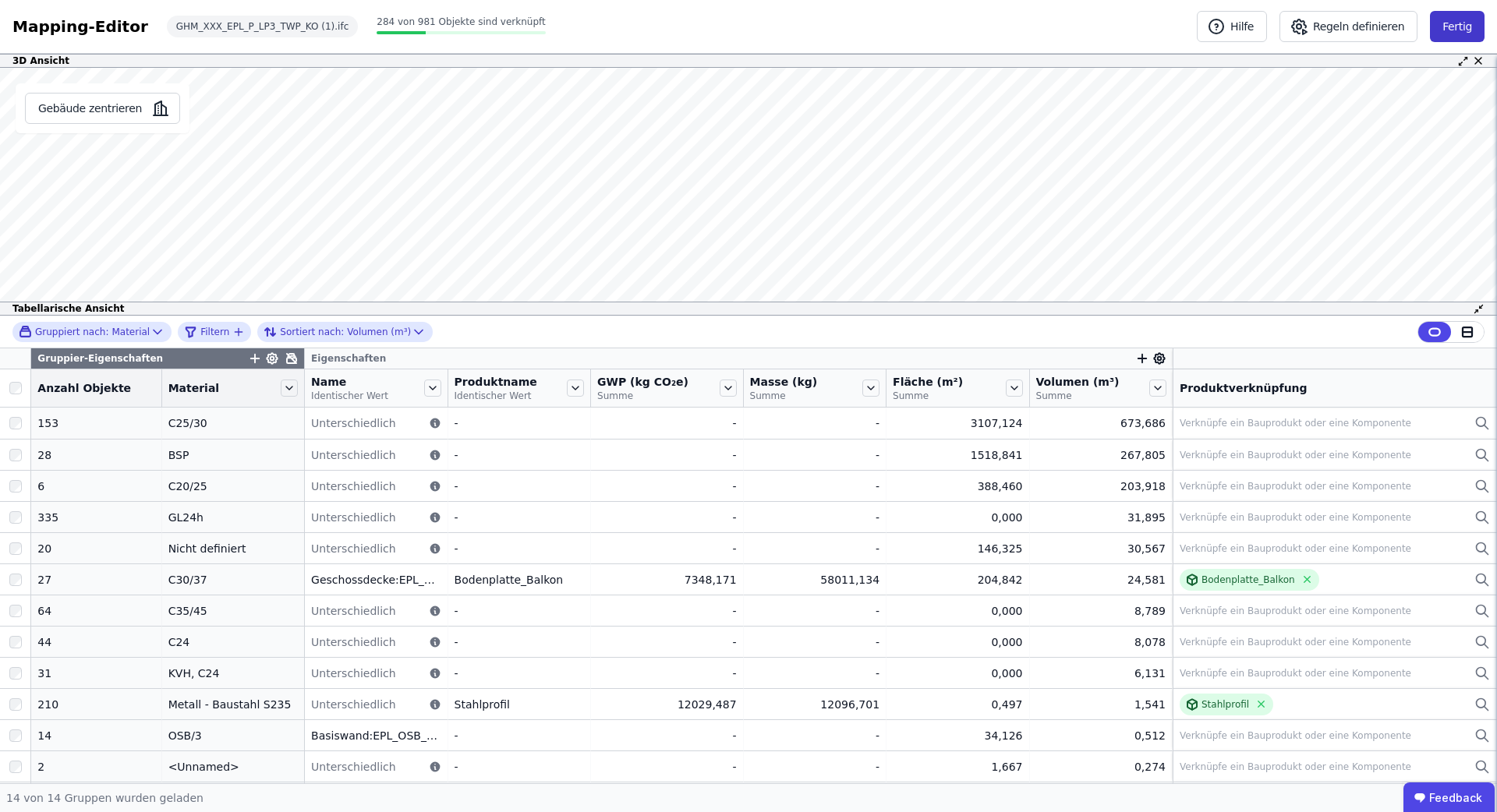
click at [1436, 22] on button "Fertig" at bounding box center [1457, 26] width 54 height 32
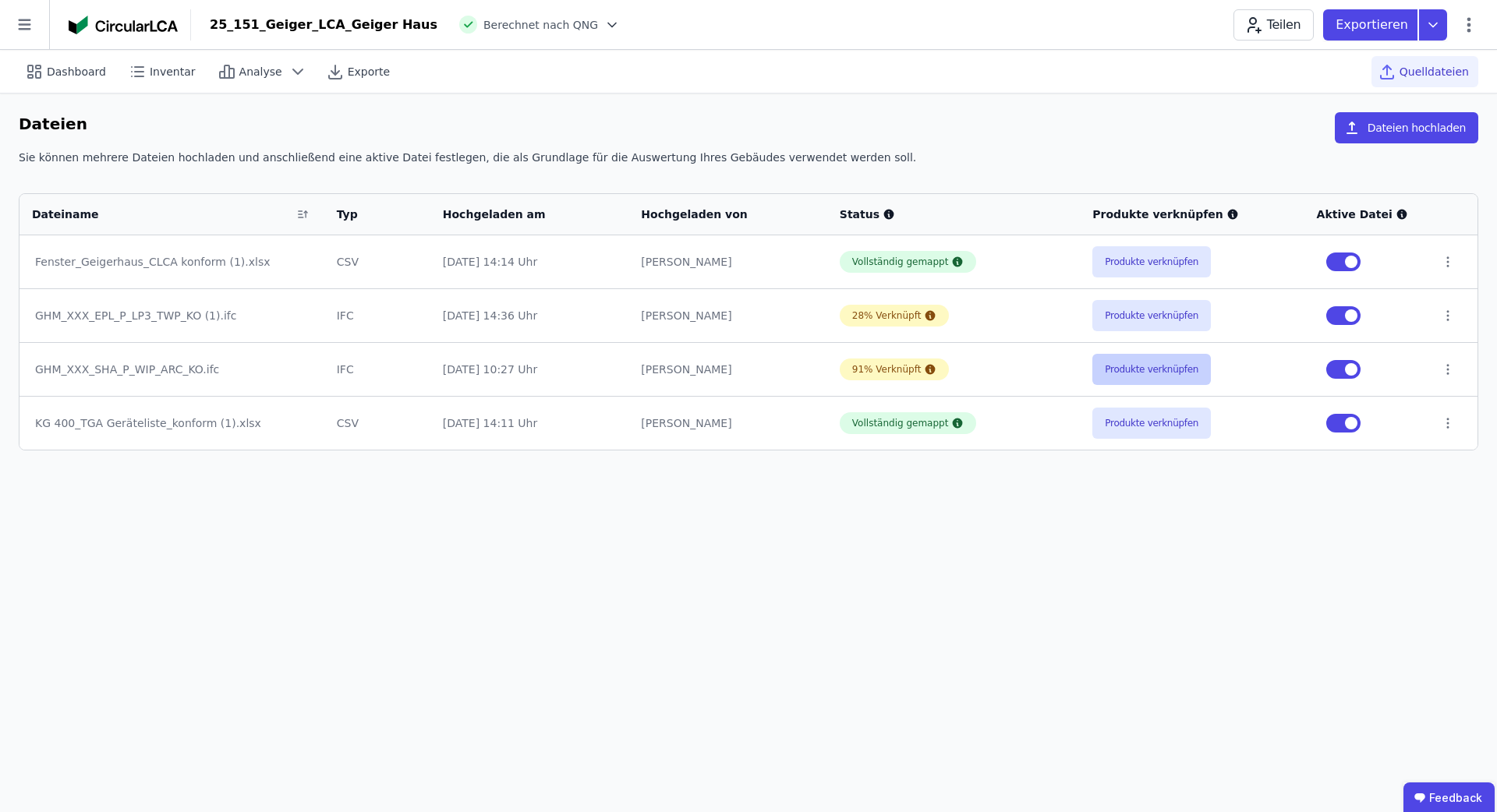
click at [1115, 368] on button "Produkte verknüpfen" at bounding box center [1152, 369] width 118 height 32
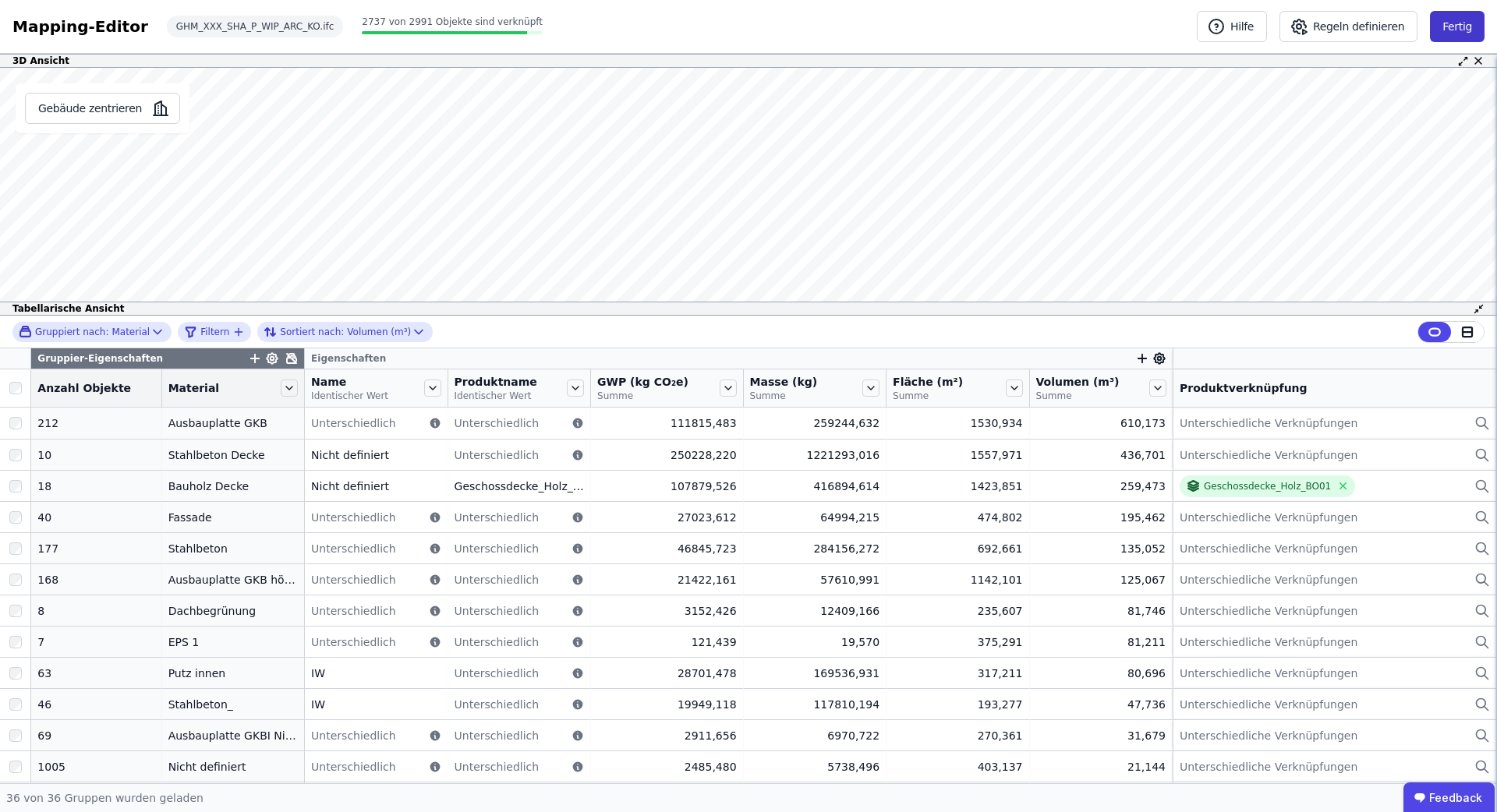
click at [1472, 36] on button "Fertig" at bounding box center [1457, 26] width 54 height 32
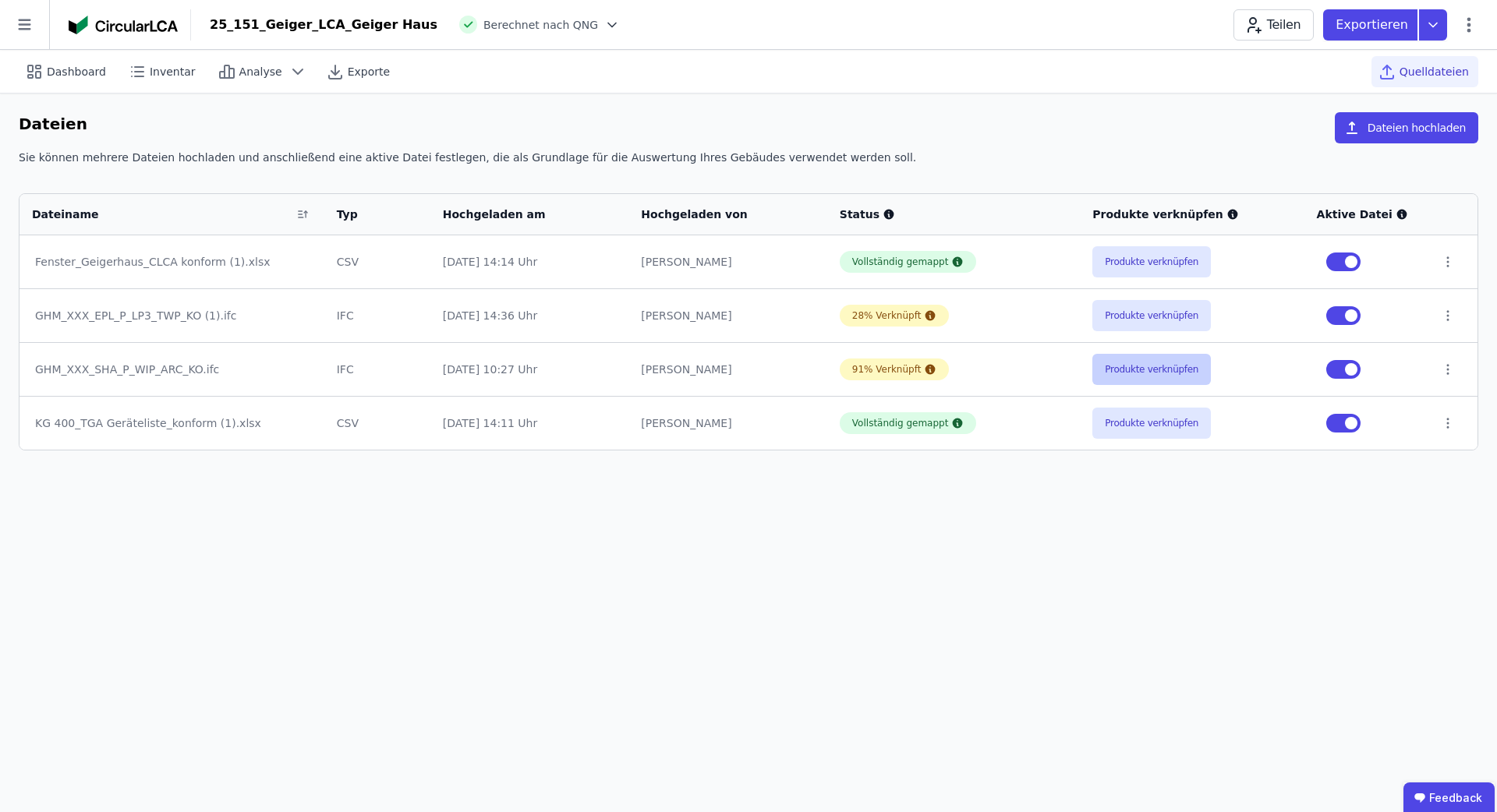
click at [1128, 367] on button "Produkte verknüpfen" at bounding box center [1152, 369] width 118 height 32
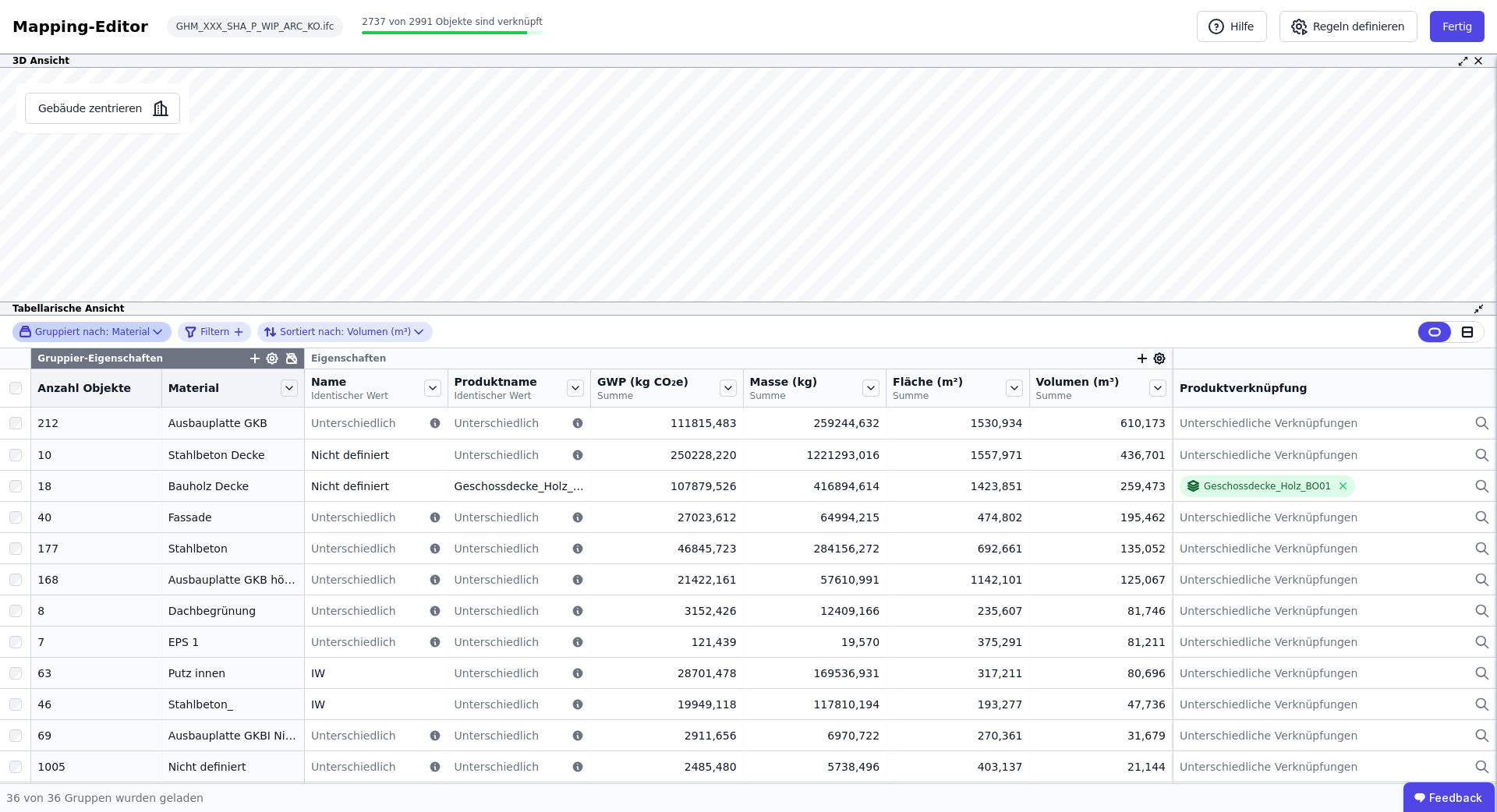
click at [126, 333] on div "Gruppiert nach: Material" at bounding box center [84, 331] width 131 height 13
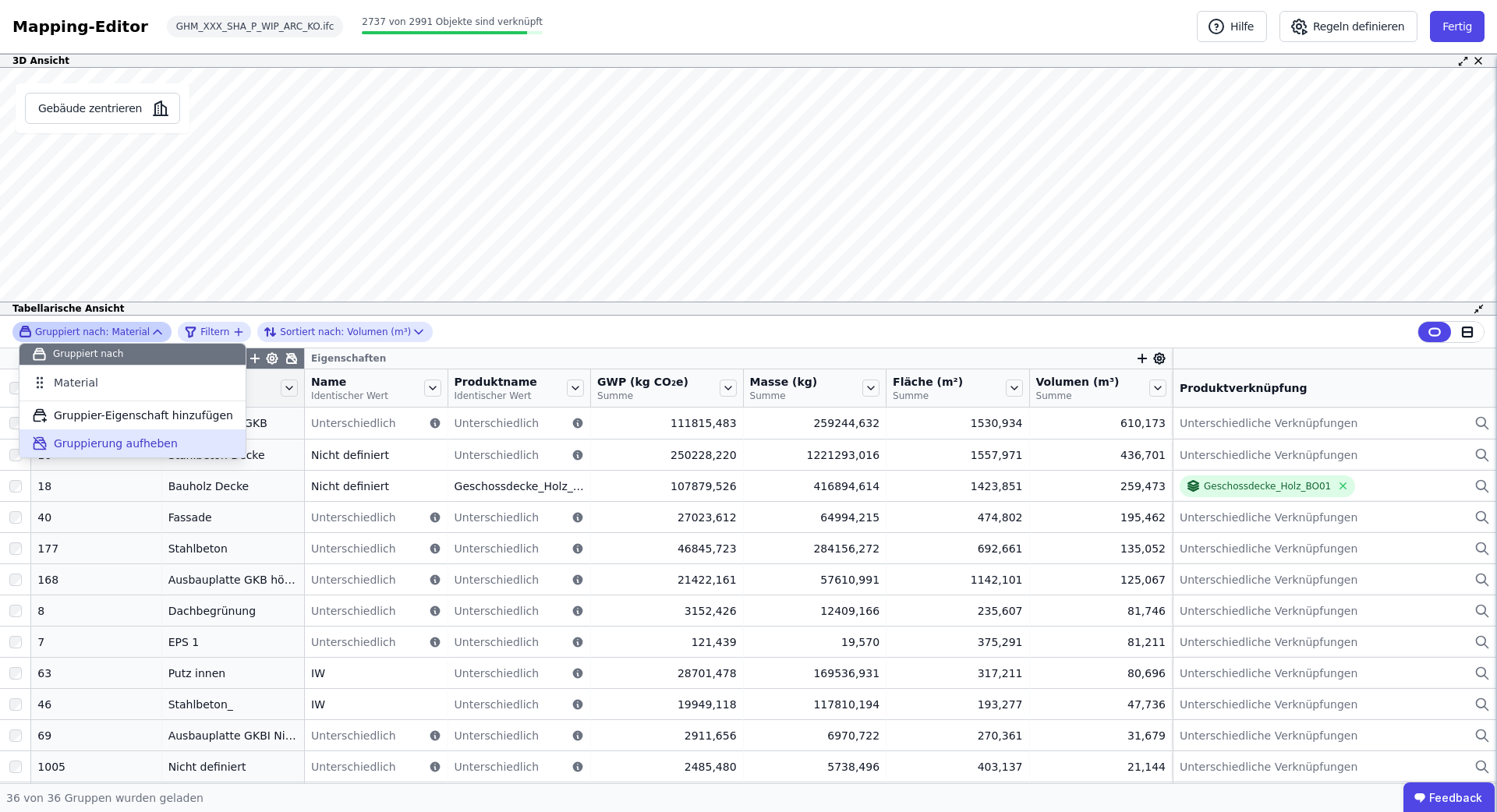
click at [117, 449] on span "Gruppierung aufheben" at bounding box center [115, 443] width 124 height 15
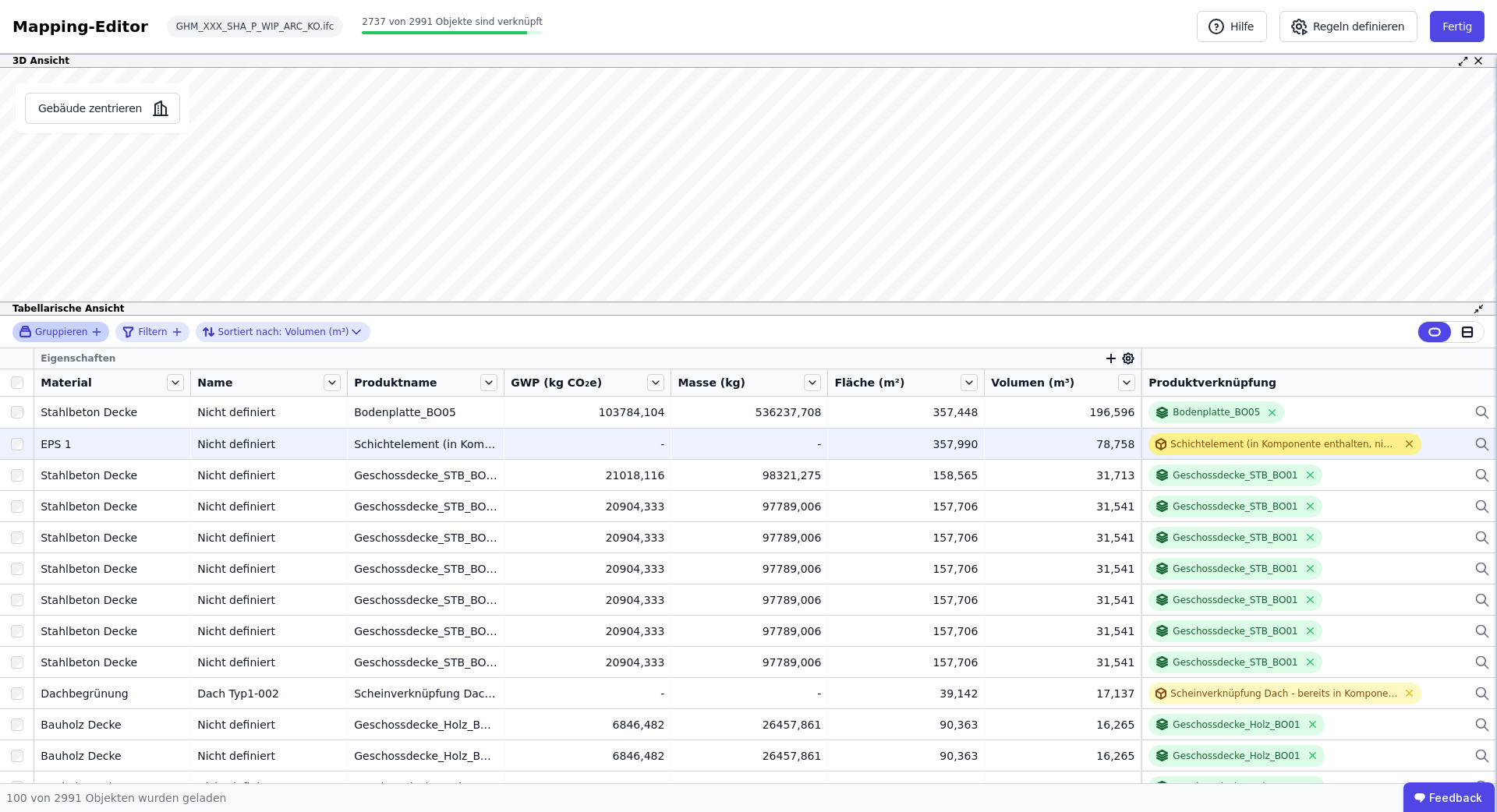
click at [1407, 441] on icon at bounding box center [1410, 444] width 6 height 6
click at [1312, 442] on div "Verknüpfe ein Bauprodukt oder eine Komponente" at bounding box center [1265, 444] width 232 height 12
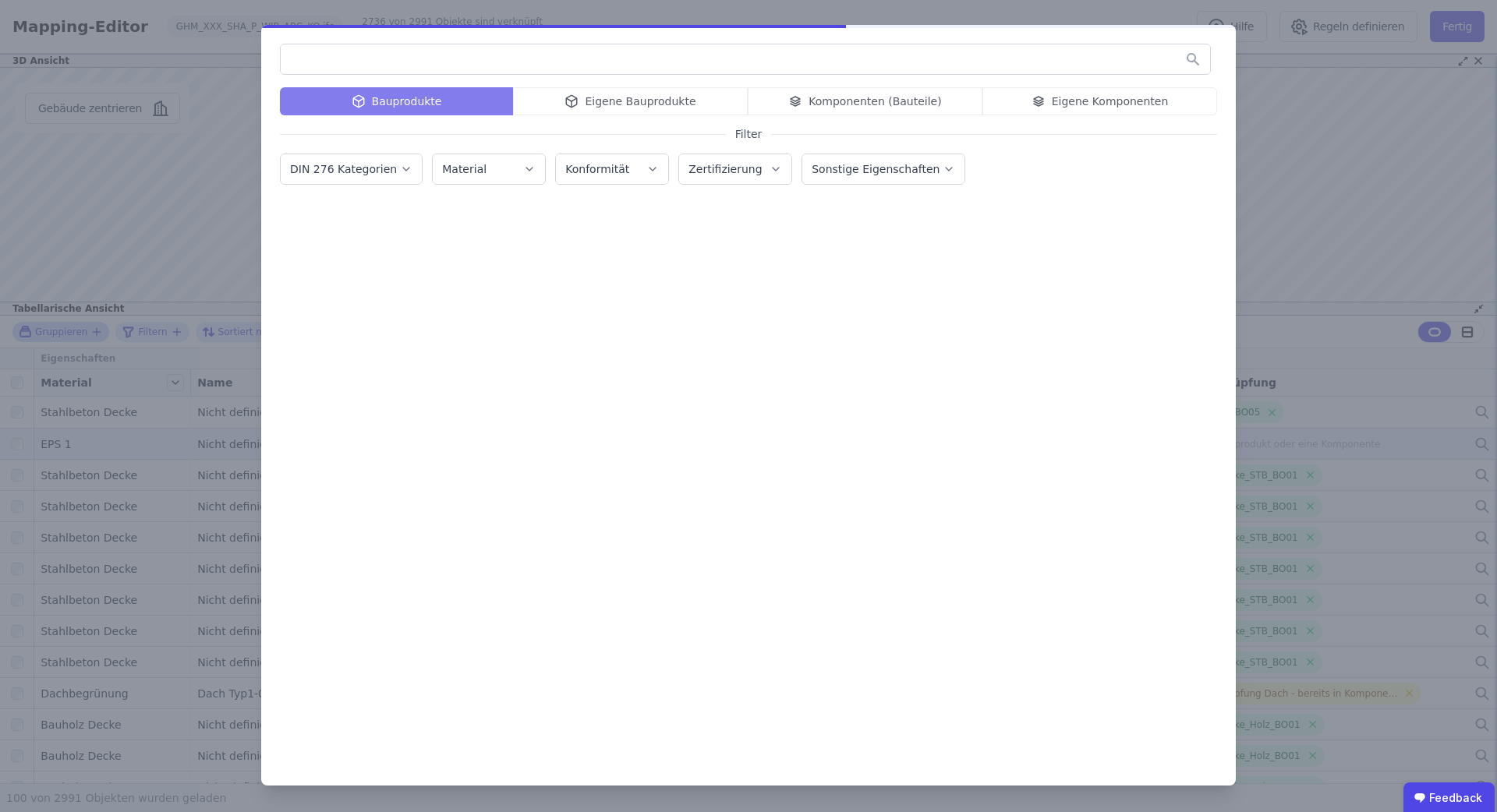
click at [1246, 186] on div "Bauprodukte Eigene Bauprodukte Komponenten (Bauteile) Eigene Komponenten Filter…" at bounding box center [748, 406] width 1497 height 812
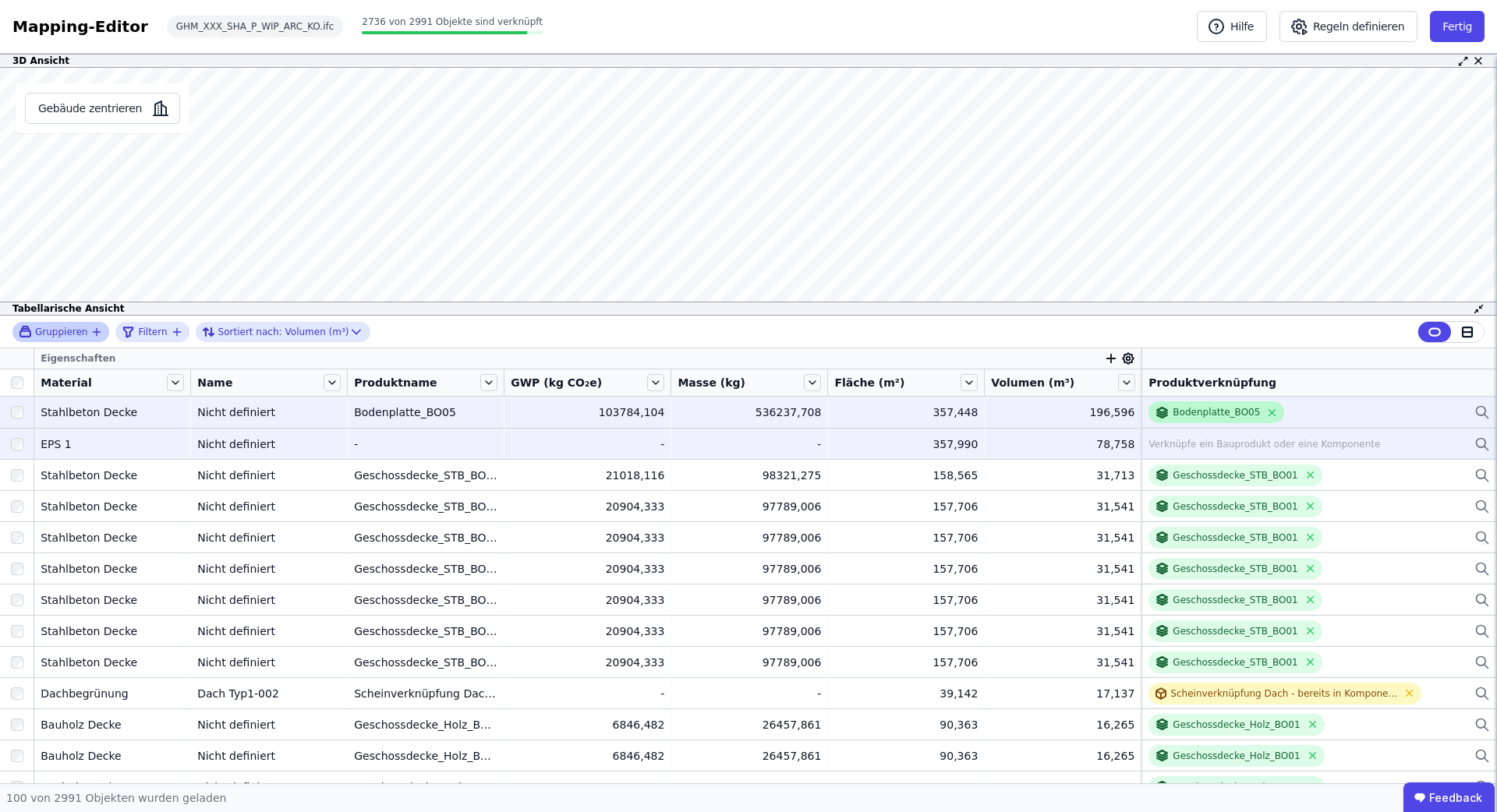
click at [1223, 409] on div "Bodenplatte_BO05" at bounding box center [1217, 412] width 87 height 12
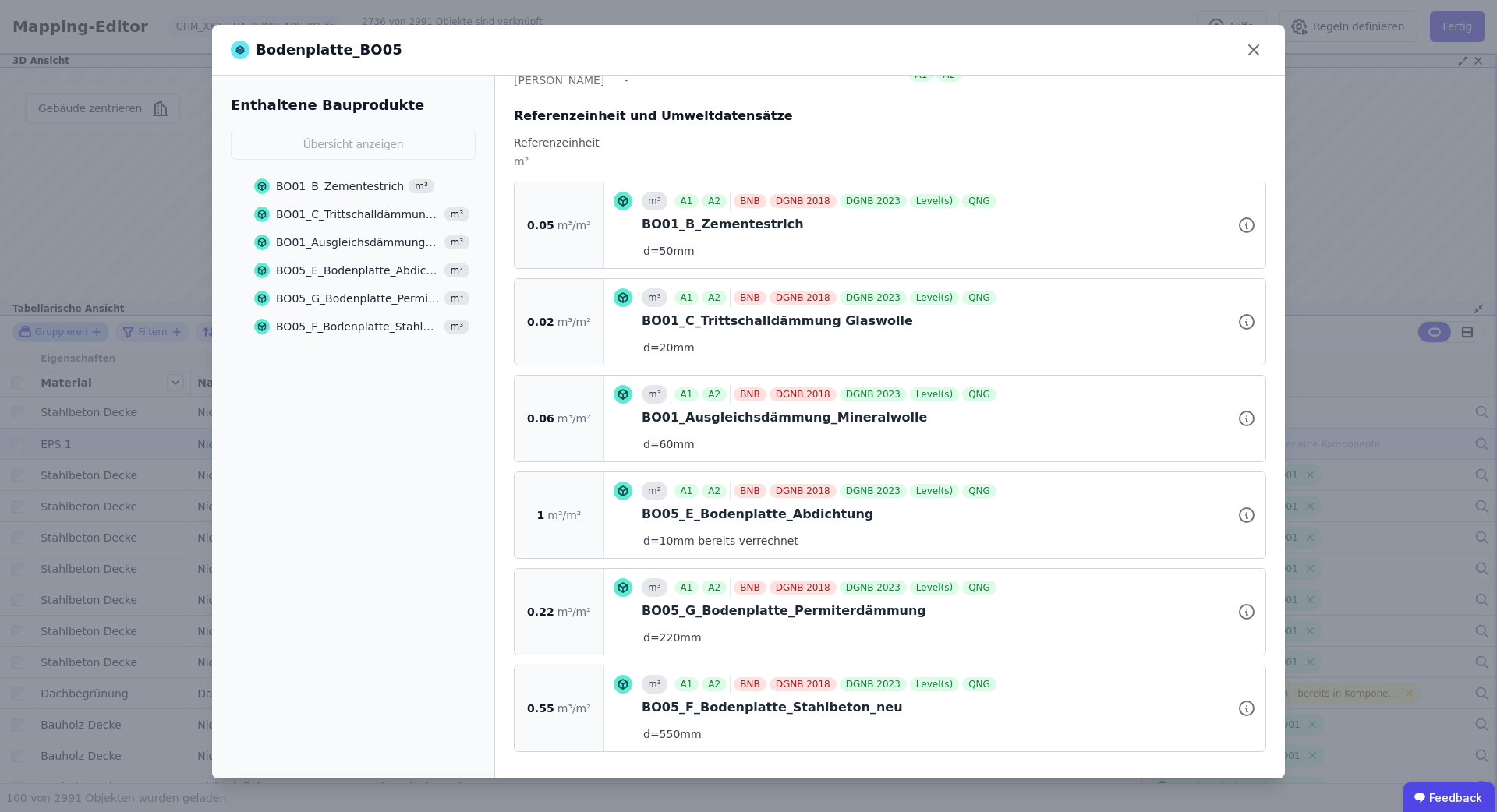
scroll to position [164, 0]
click at [1440, 317] on div "Bodenplatte_BO05 Enthaltene Bauprodukte Übersicht anzeigen BO01_B_Zementestrich…" at bounding box center [748, 406] width 1497 height 812
click at [1253, 56] on icon at bounding box center [1254, 49] width 25 height 25
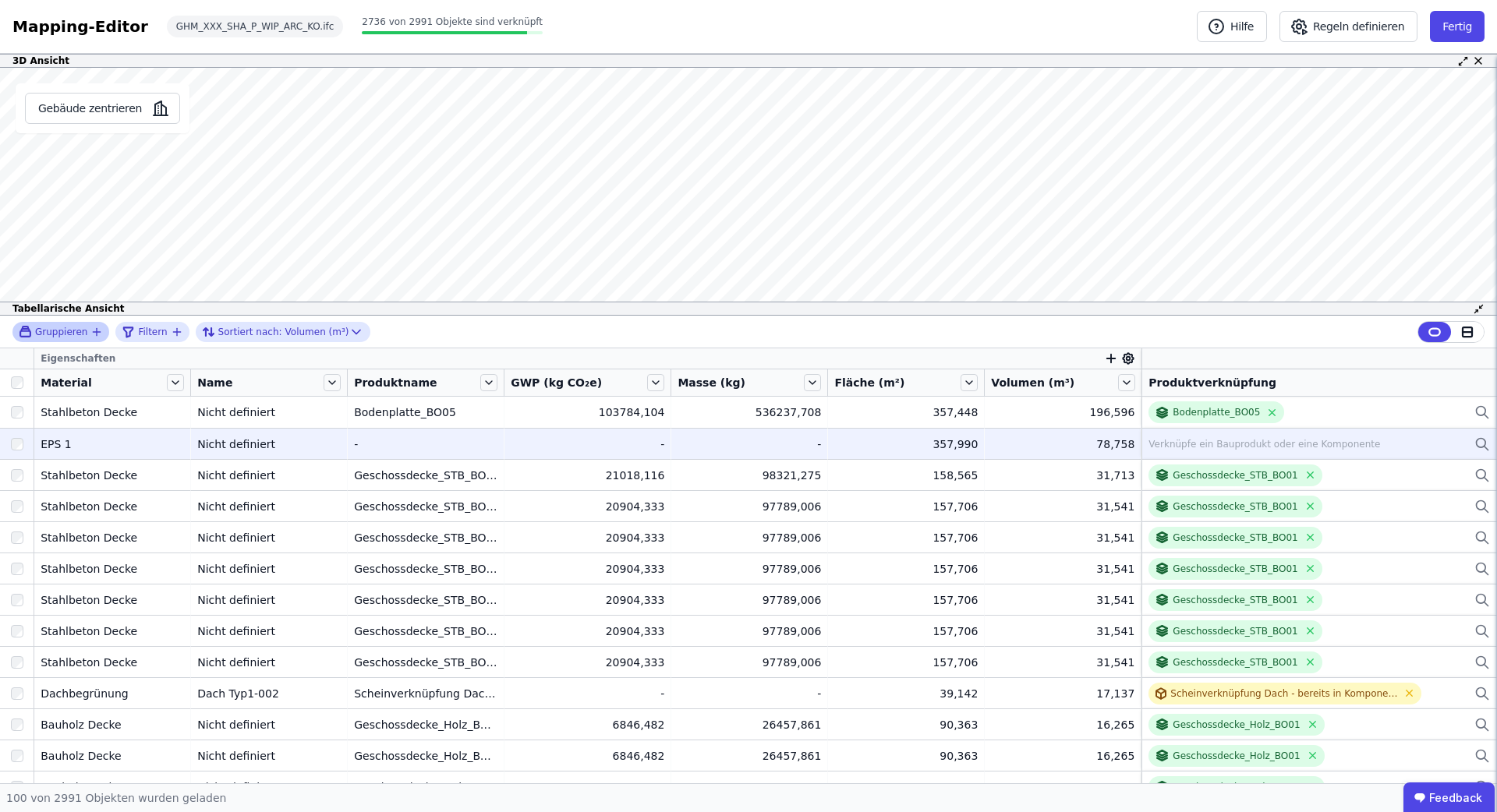
scroll to position [0, 0]
click at [1478, 32] on button "Fertig" at bounding box center [1457, 26] width 54 height 32
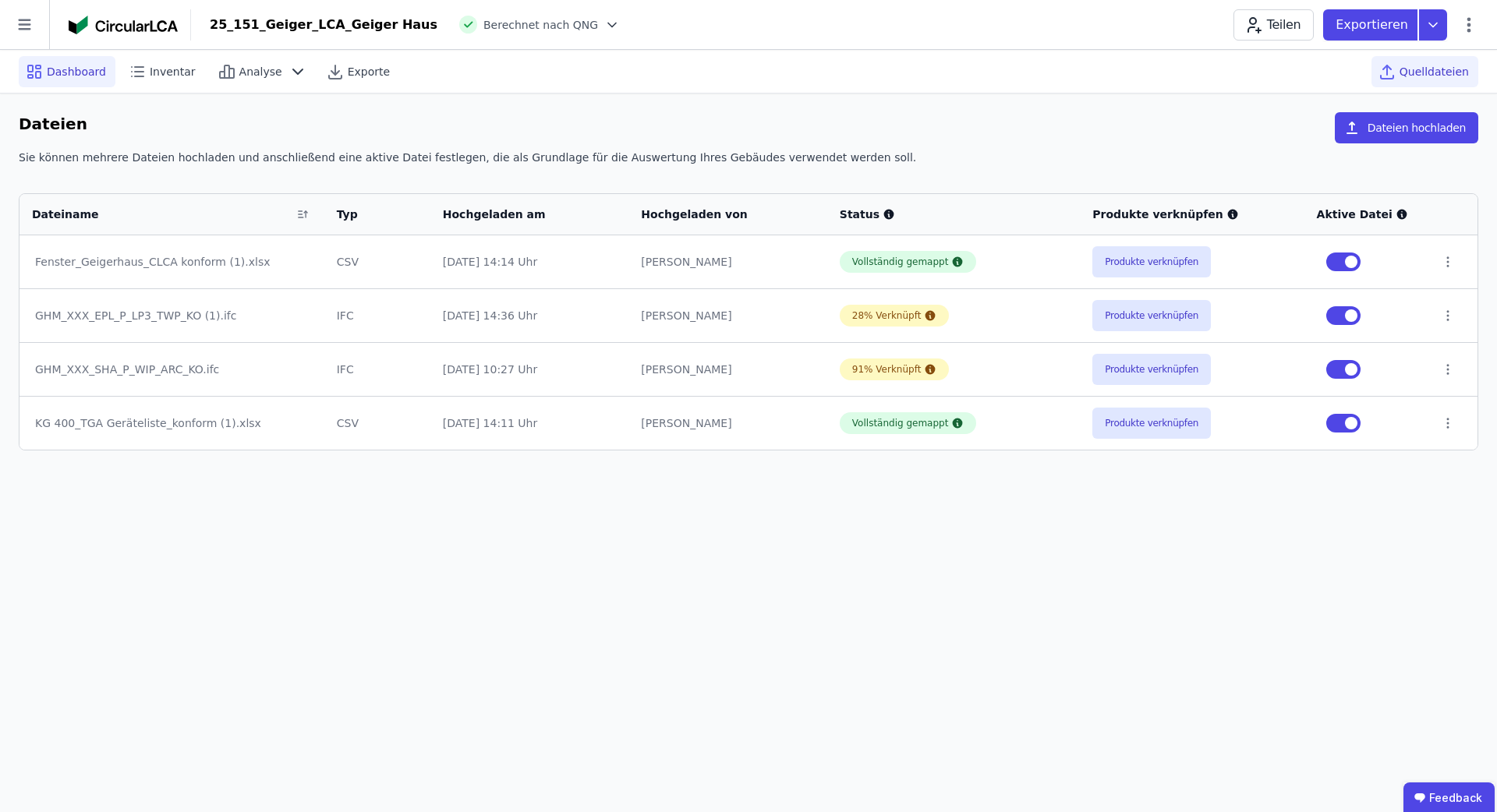
click at [96, 73] on span "Dashboard" at bounding box center [76, 71] width 59 height 15
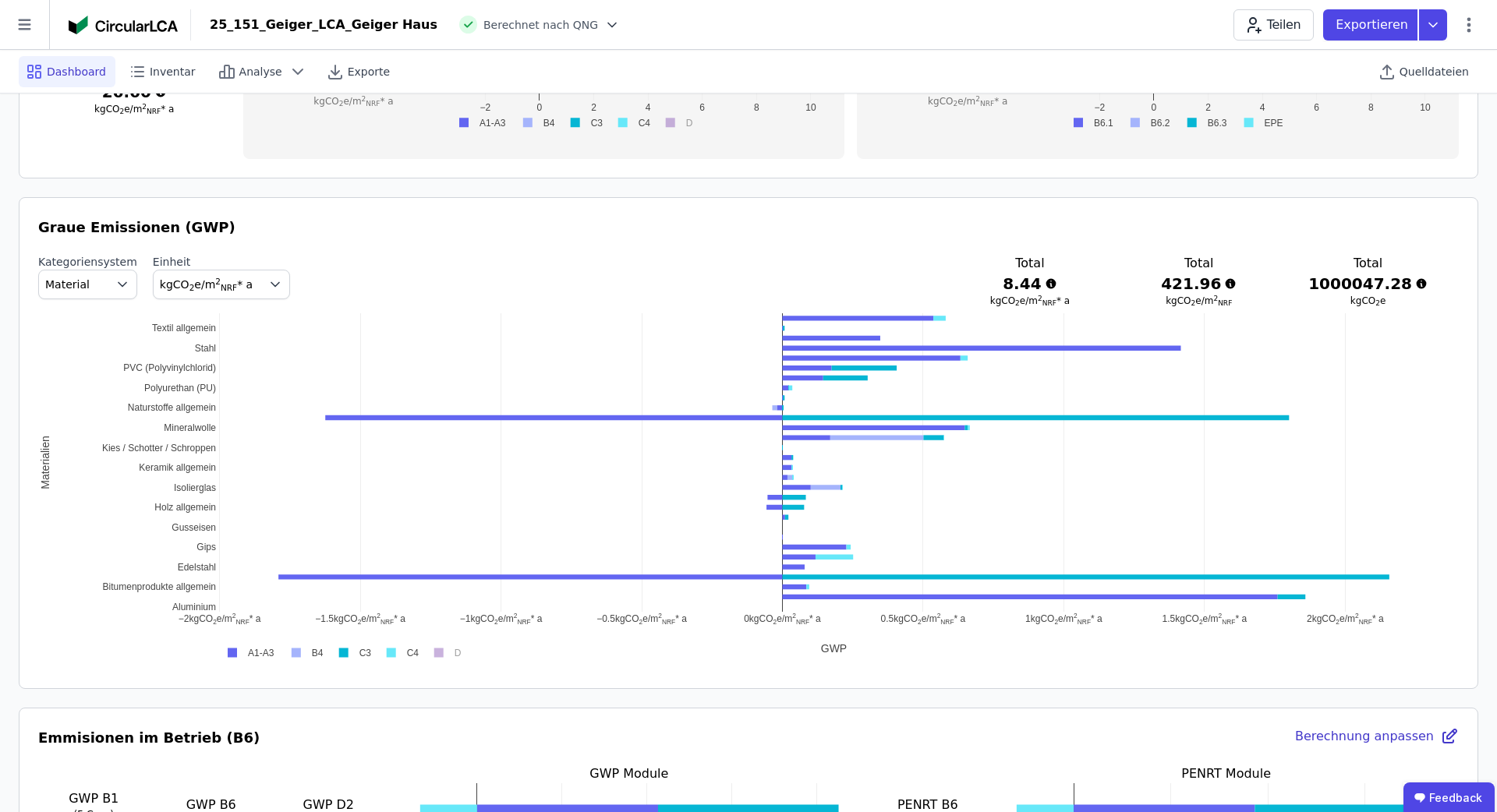
scroll to position [720, 0]
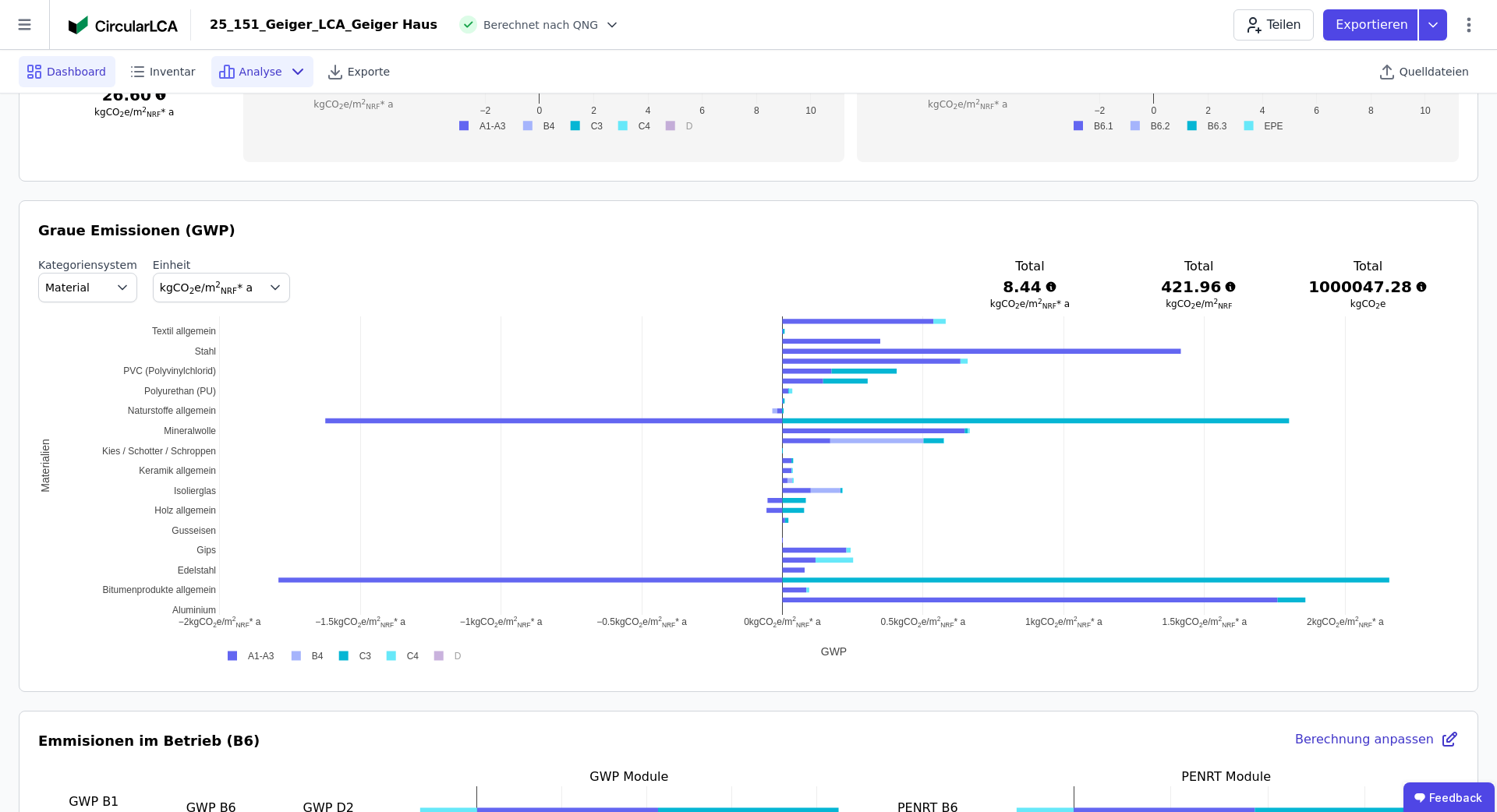
click at [269, 66] on span "Analyse" at bounding box center [261, 71] width 43 height 15
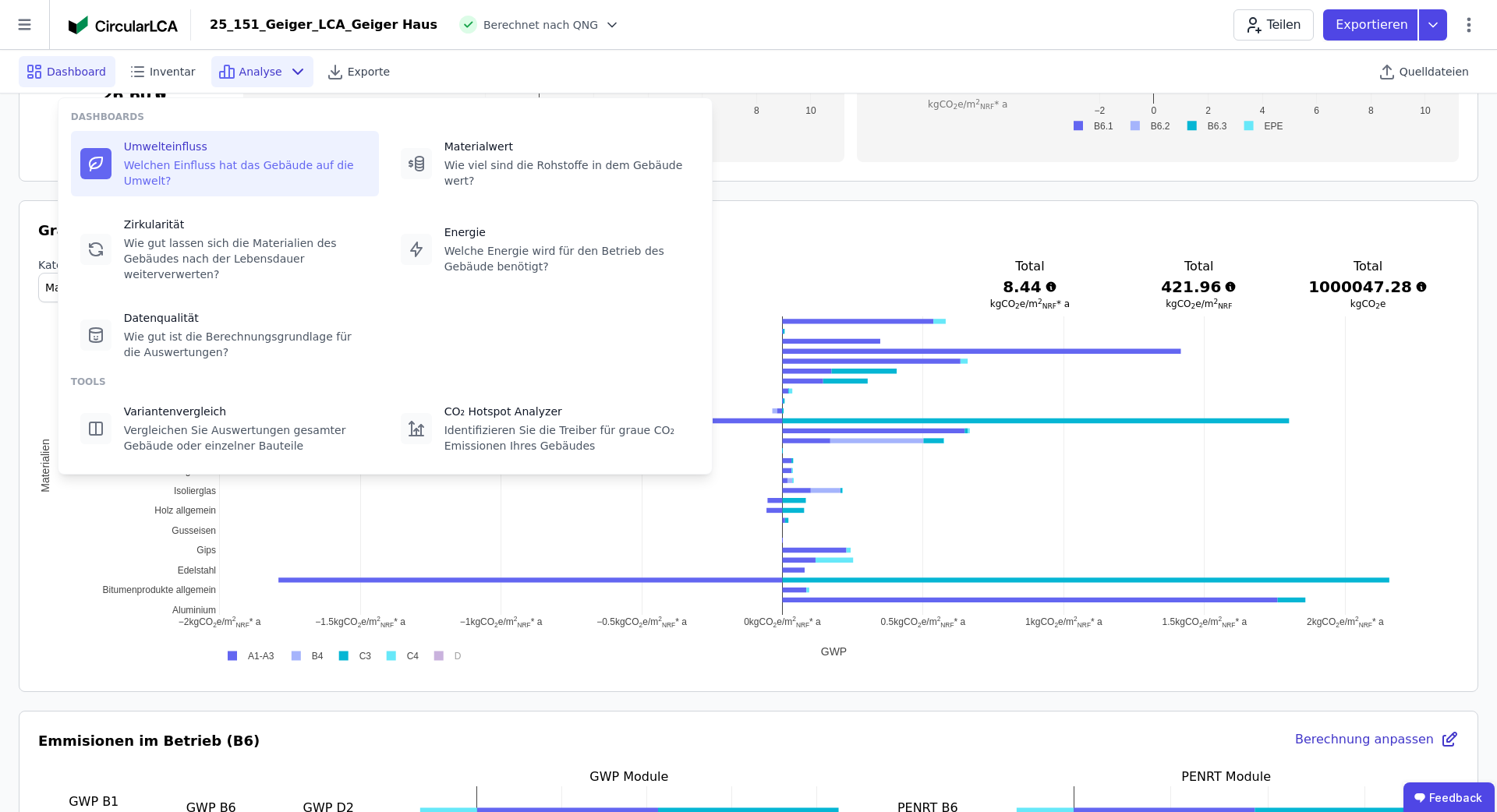
click at [304, 150] on div "Umwelteinfluss" at bounding box center [246, 146] width 245 height 15
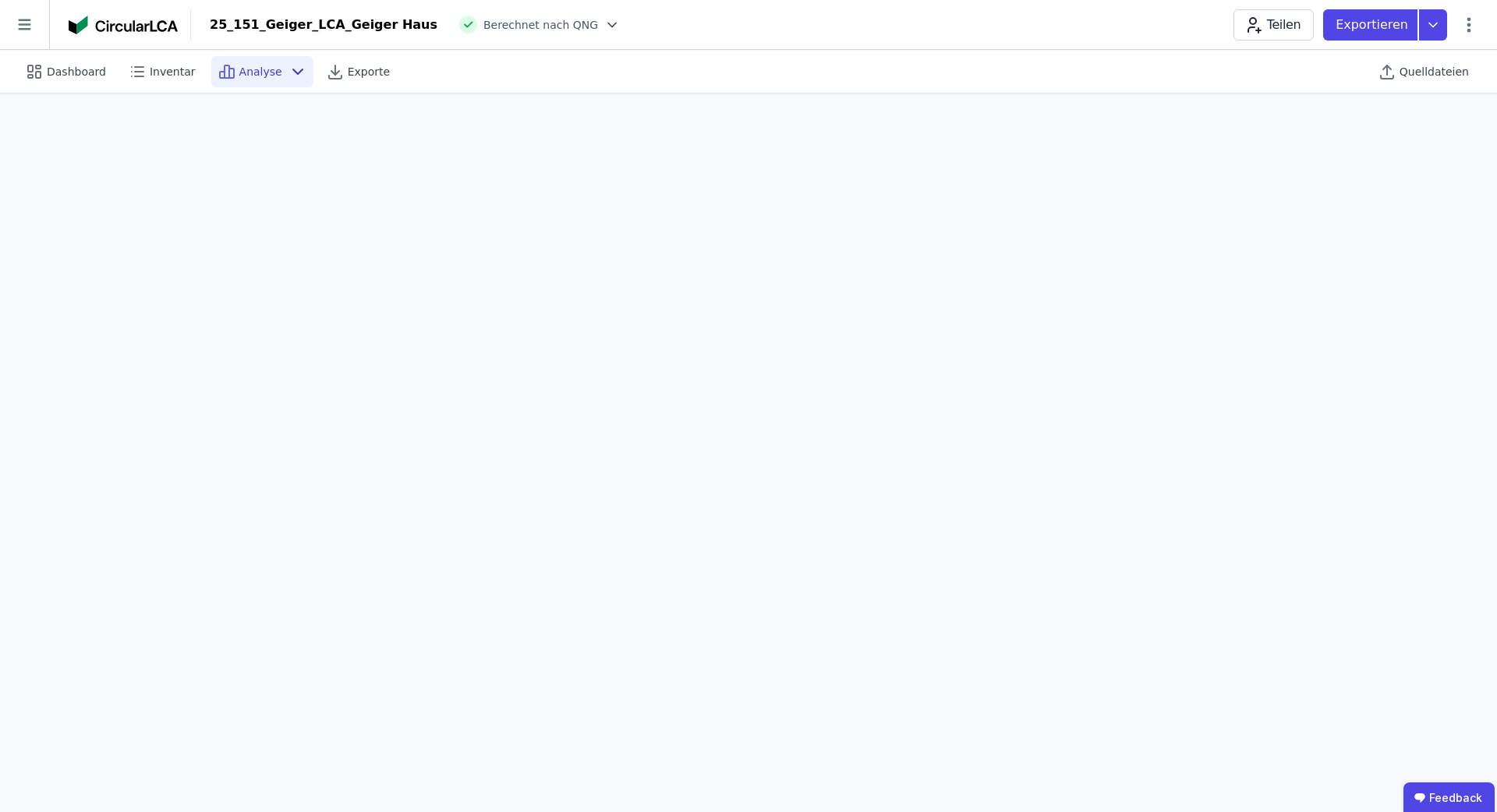
click at [224, 67] on icon at bounding box center [227, 71] width 5 height 12
click at [106, 69] on div "Dashboard" at bounding box center [66, 71] width 96 height 32
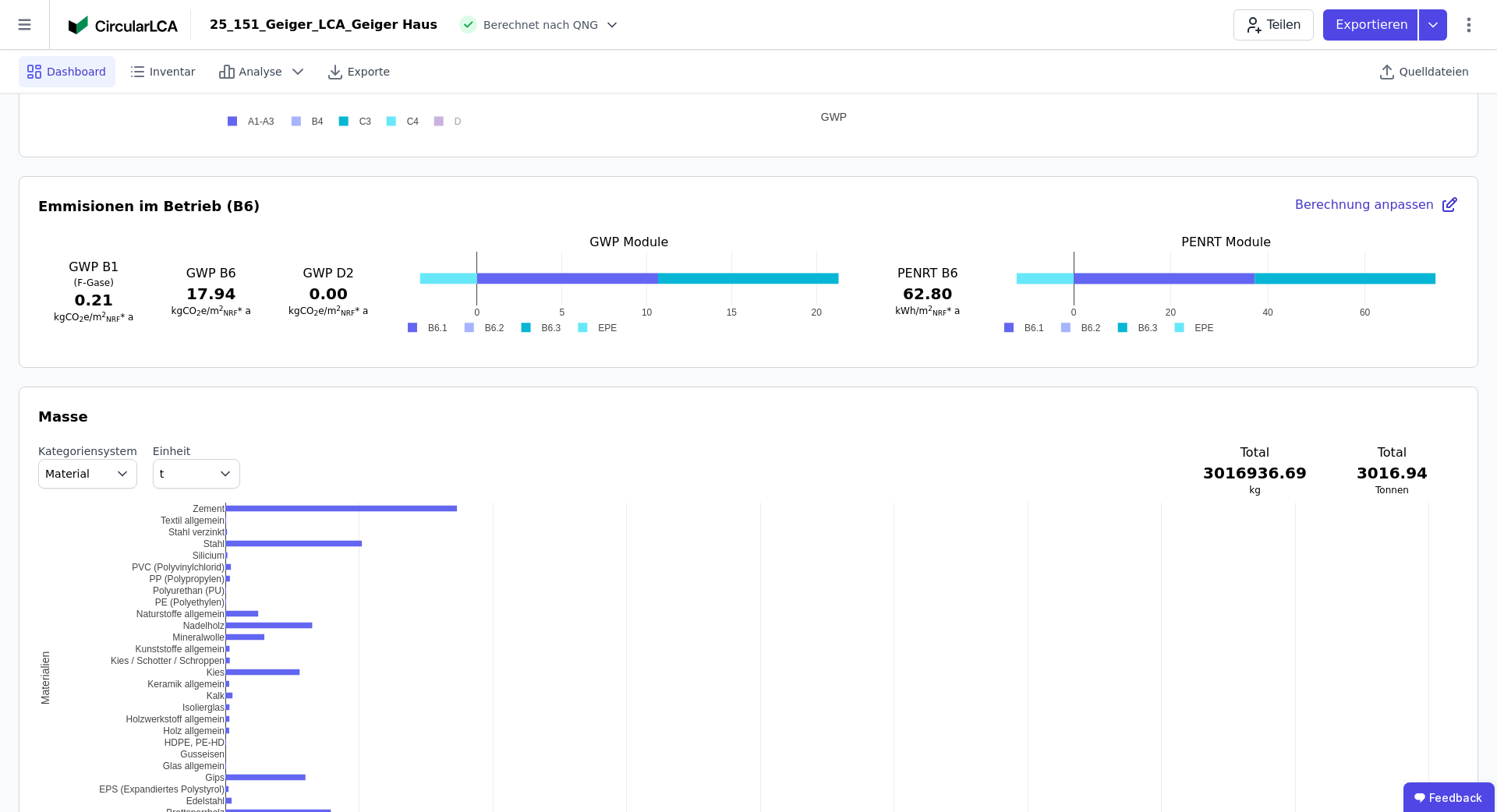
scroll to position [1106, 0]
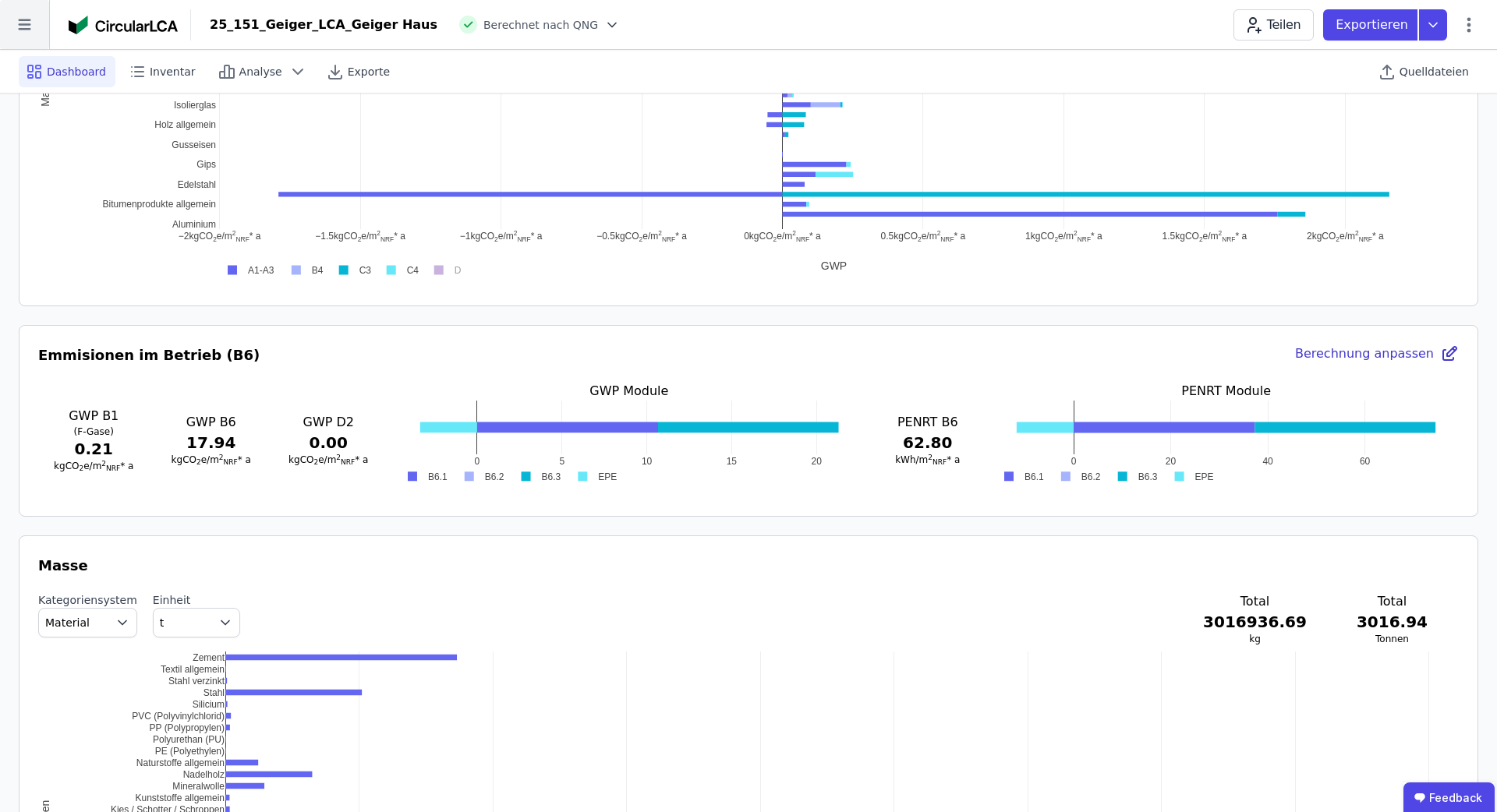
click at [27, 36] on icon at bounding box center [24, 24] width 49 height 49
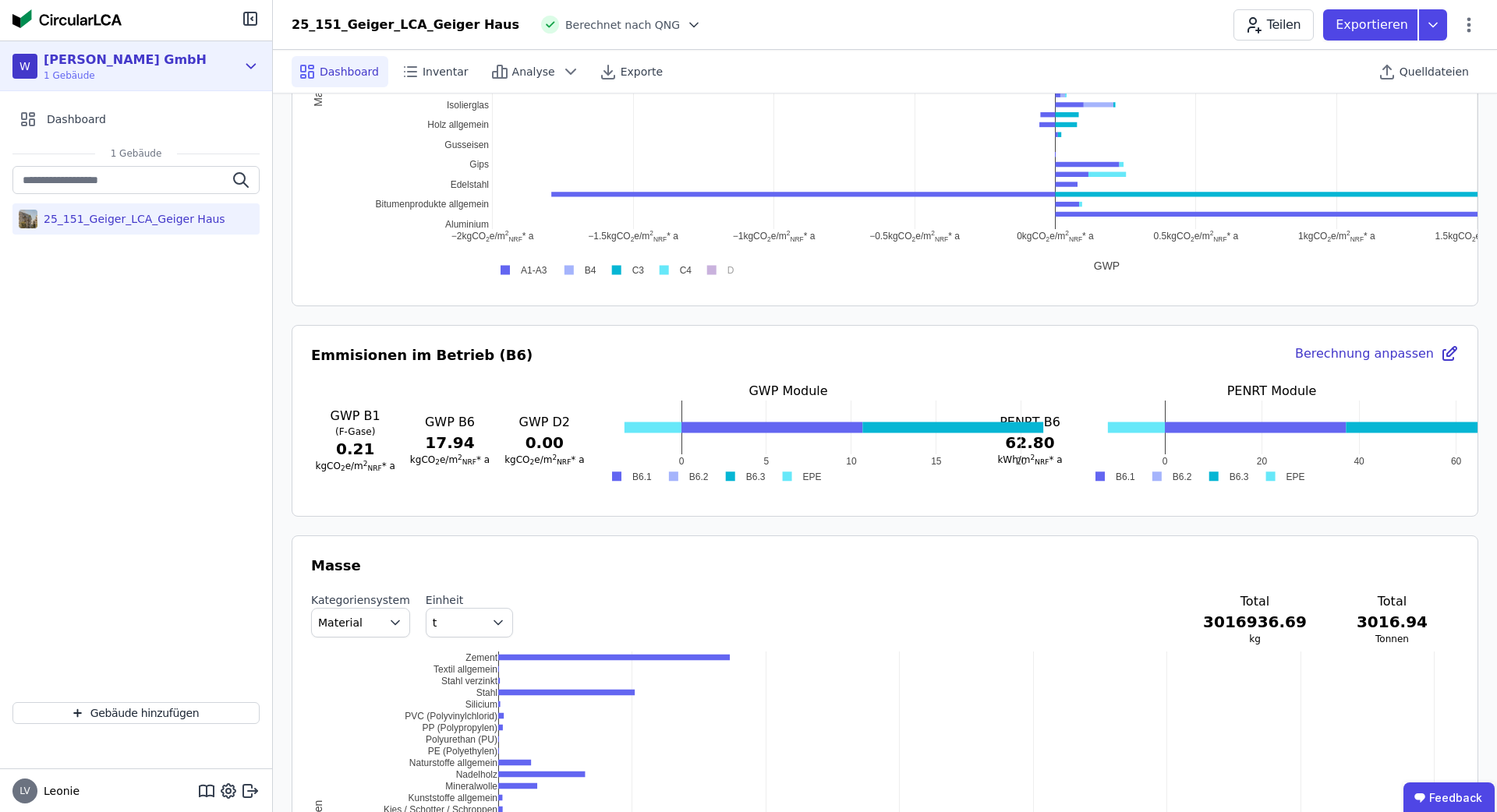
click at [100, 57] on div "[PERSON_NAME] GmbH" at bounding box center [125, 60] width 163 height 19
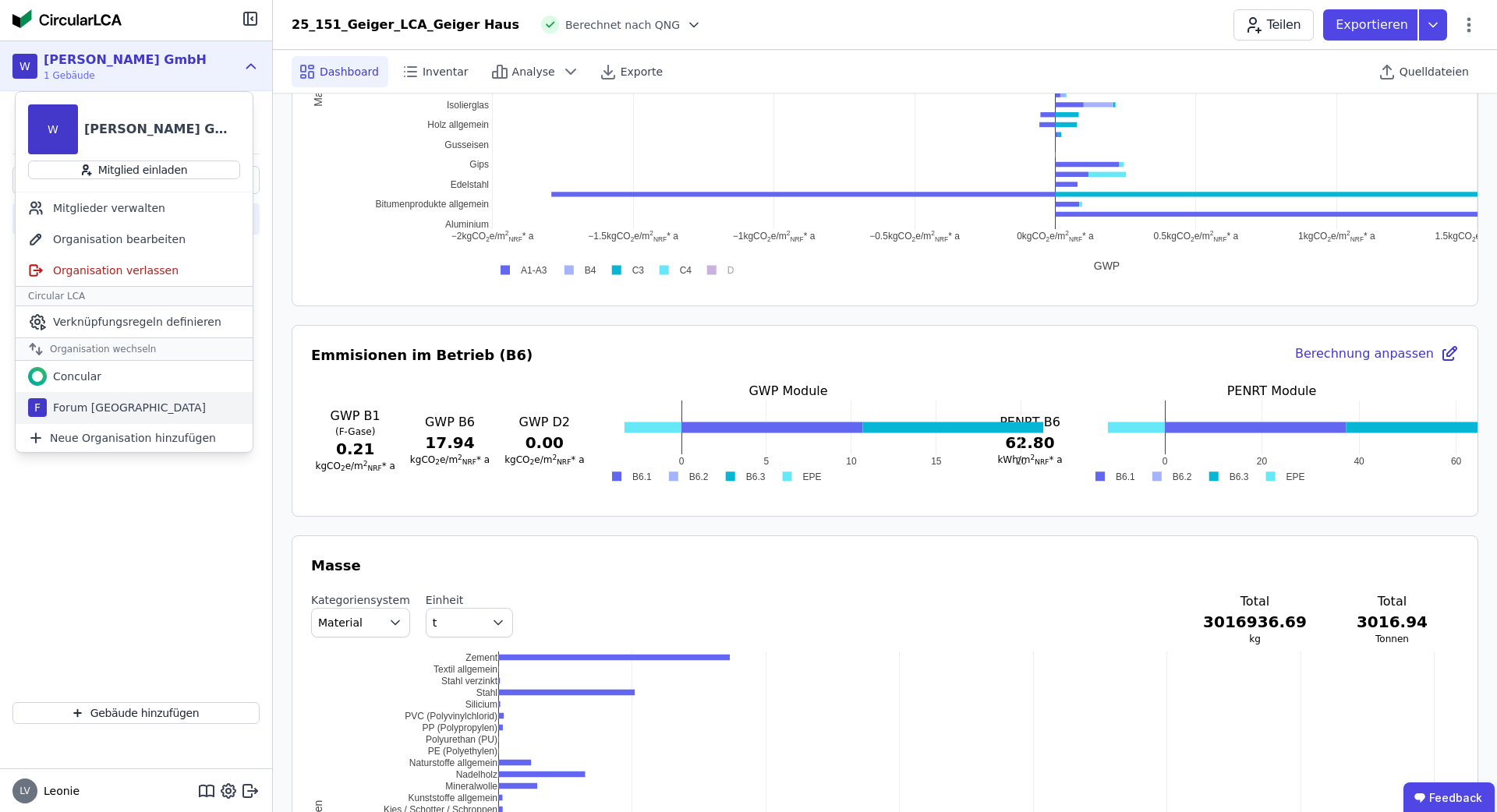
click at [115, 406] on div "Forum Königsbrunn" at bounding box center [126, 407] width 159 height 15
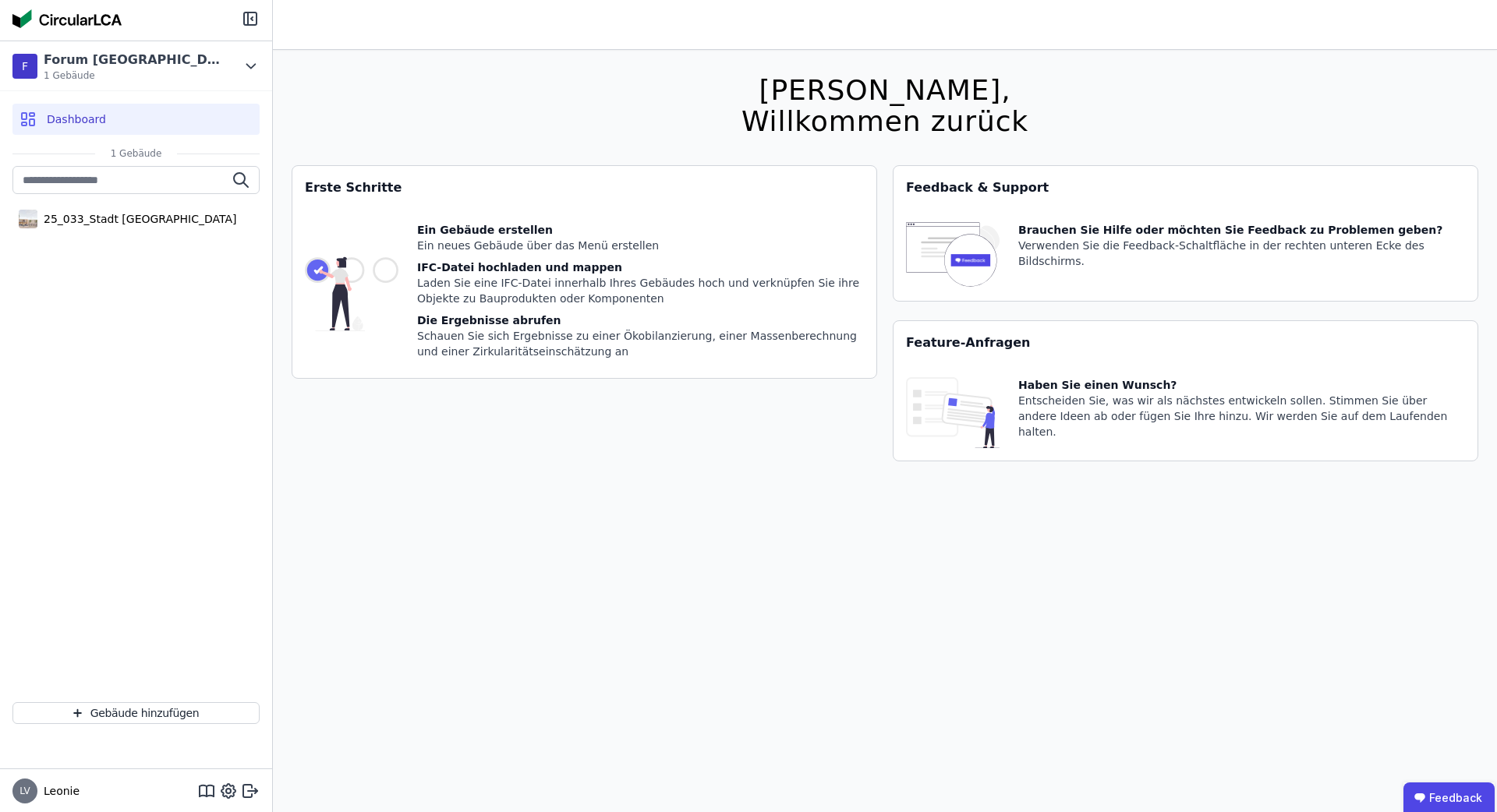
click at [109, 237] on div "25_033_Stadt Königsbrunn_Forum" at bounding box center [136, 427] width 272 height 524
click at [120, 219] on div "25_033_Stadt Königsbrunn_Forum" at bounding box center [136, 219] width 198 height 15
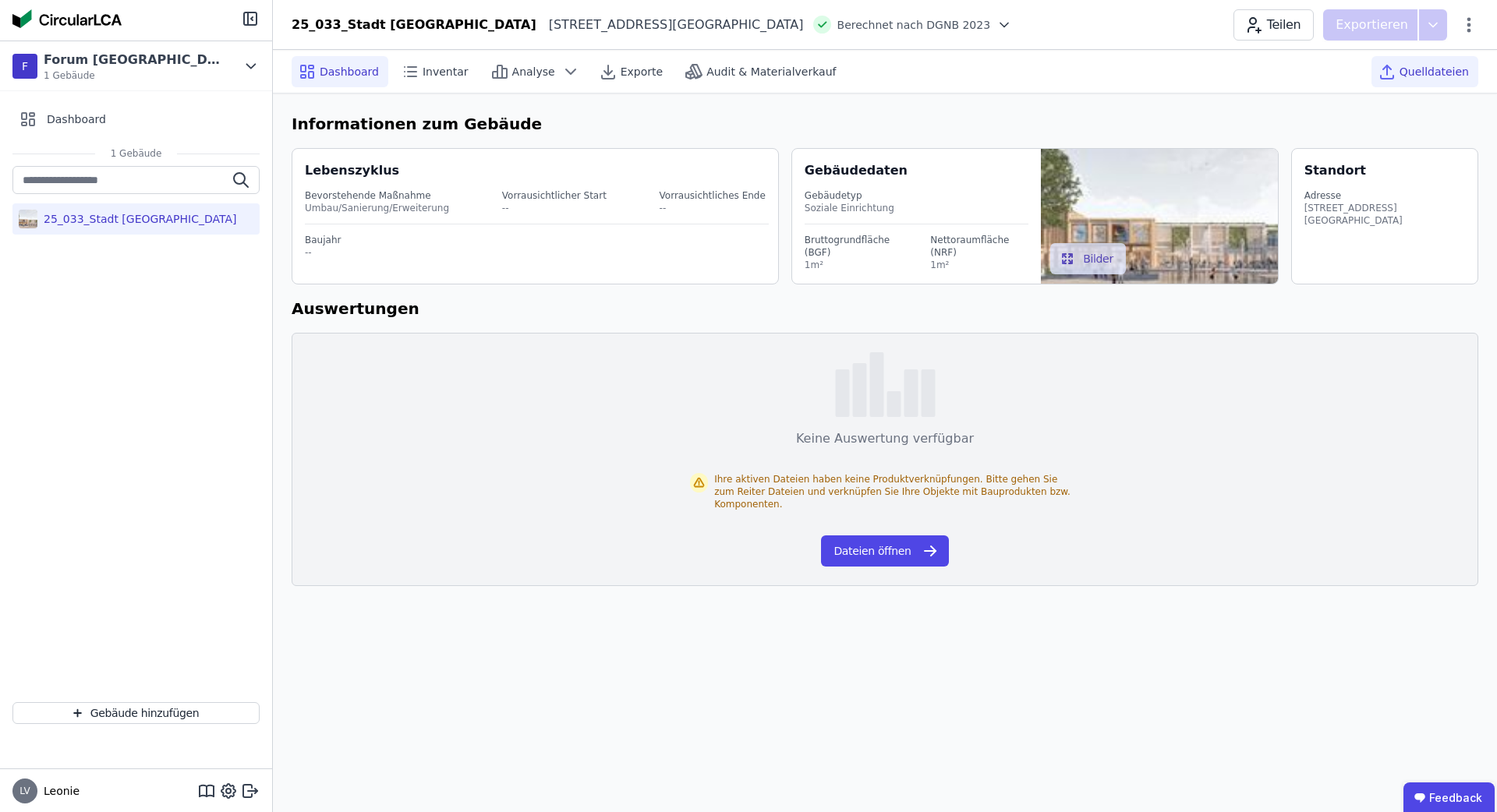
click at [1410, 73] on span "Quelldateien" at bounding box center [1435, 71] width 70 height 15
